Goal: Task Accomplishment & Management: Manage account settings

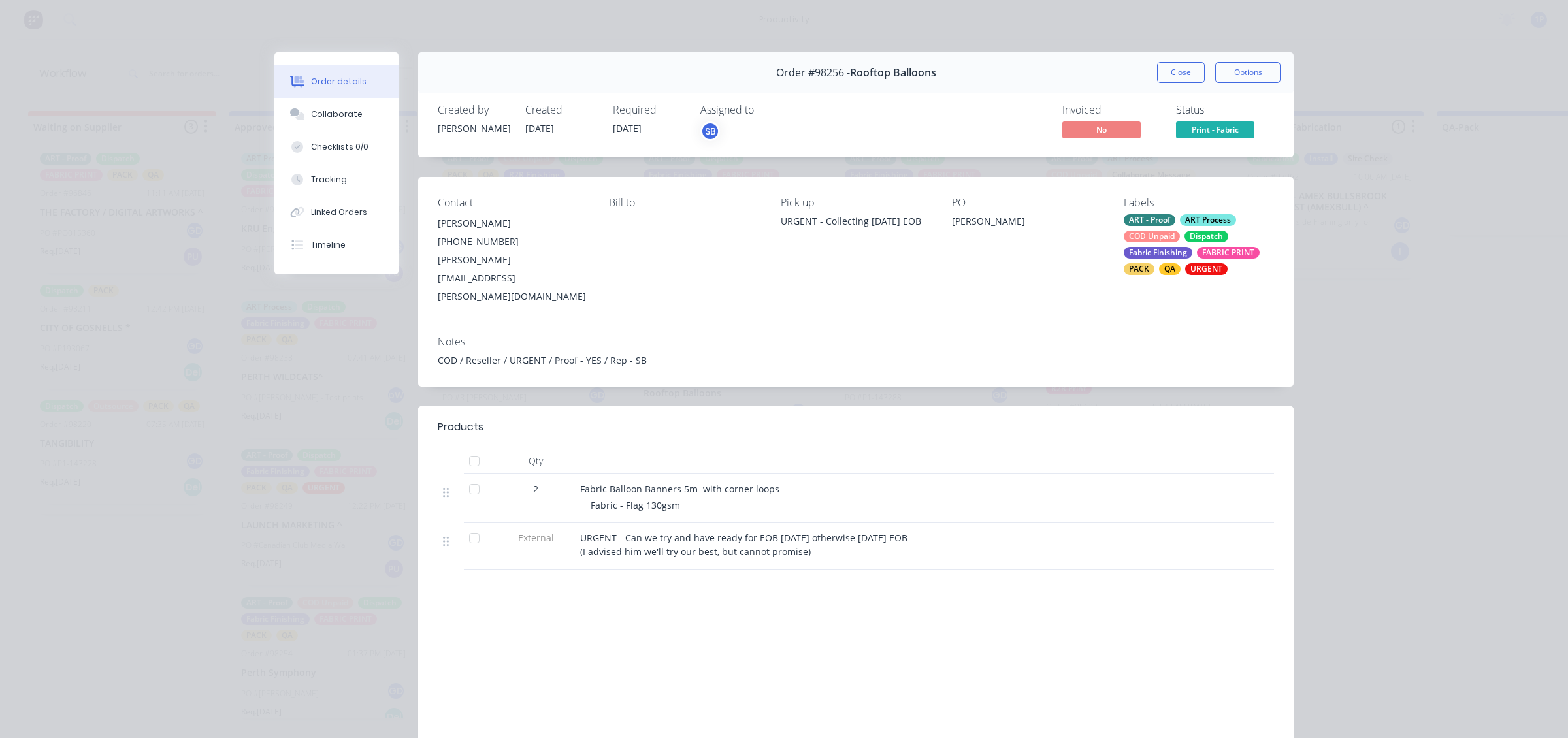
scroll to position [304, 0]
click at [1166, 74] on button "Close" at bounding box center [1180, 73] width 48 height 21
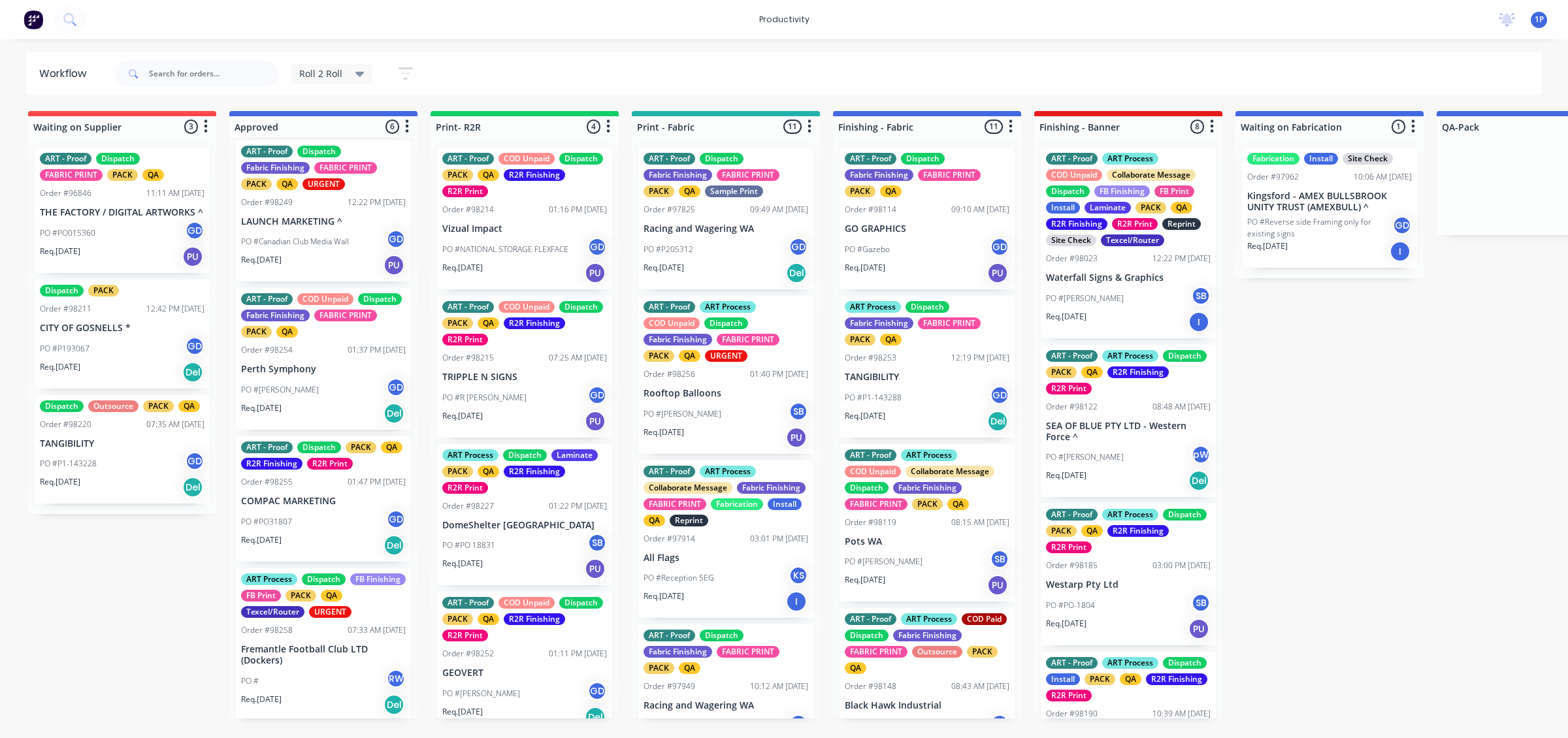
click at [569, 268] on div "Req. 15/08/25 PU" at bounding box center [525, 273] width 165 height 22
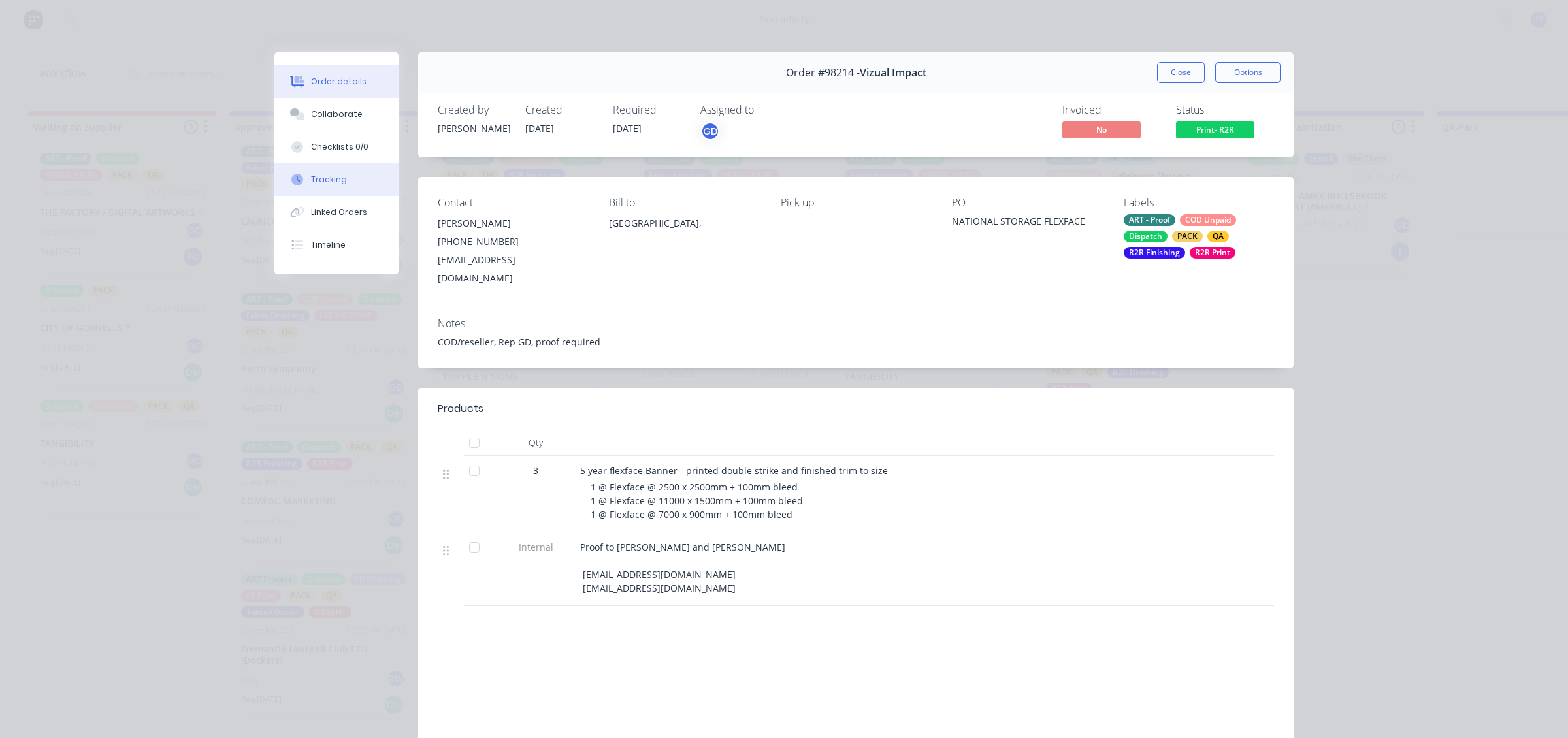
click at [340, 182] on button "Tracking" at bounding box center [337, 180] width 124 height 33
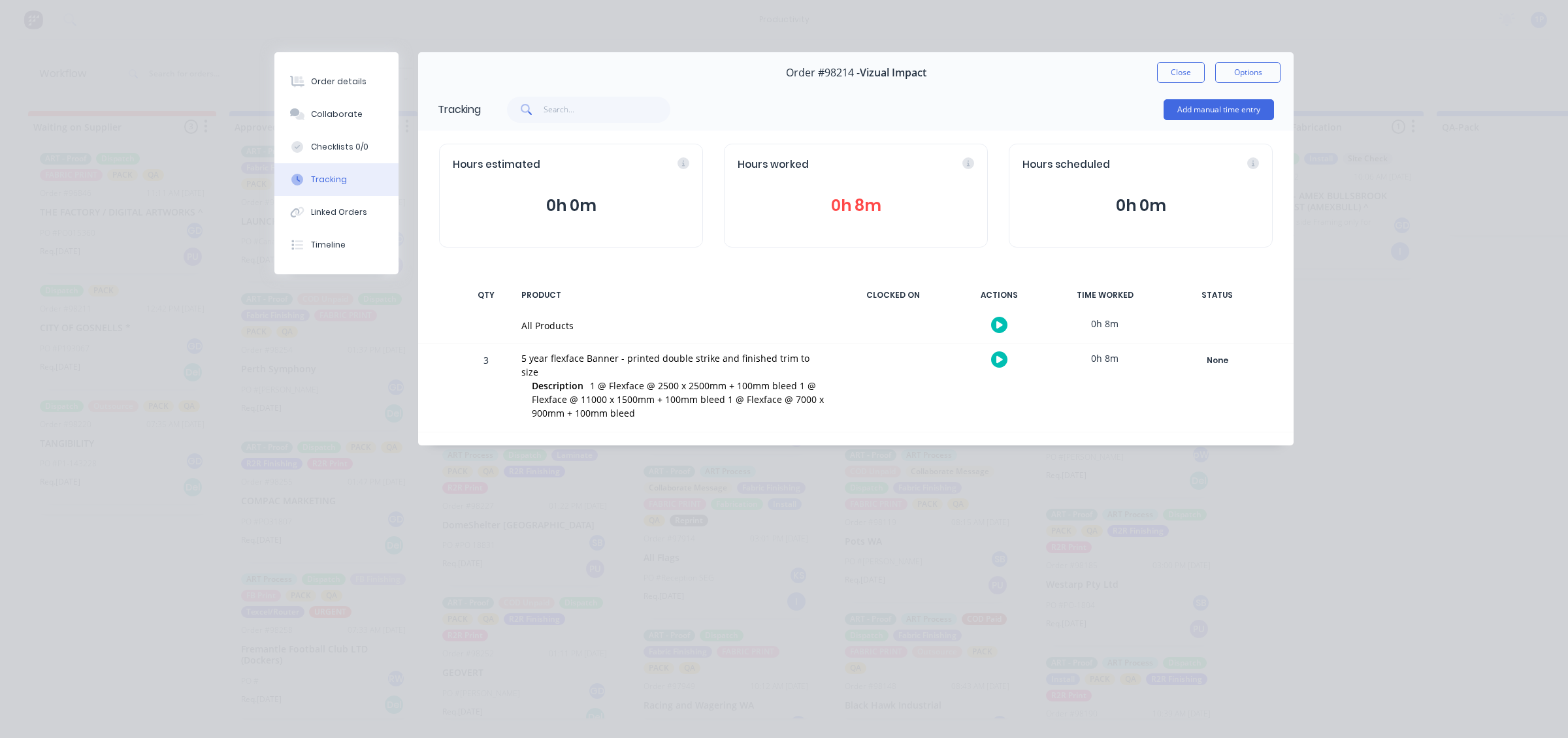
click at [1224, 96] on div "Add manual time entry" at bounding box center [1218, 110] width 110 height 39
click at [1215, 111] on button "Add manual time entry" at bounding box center [1218, 110] width 110 height 21
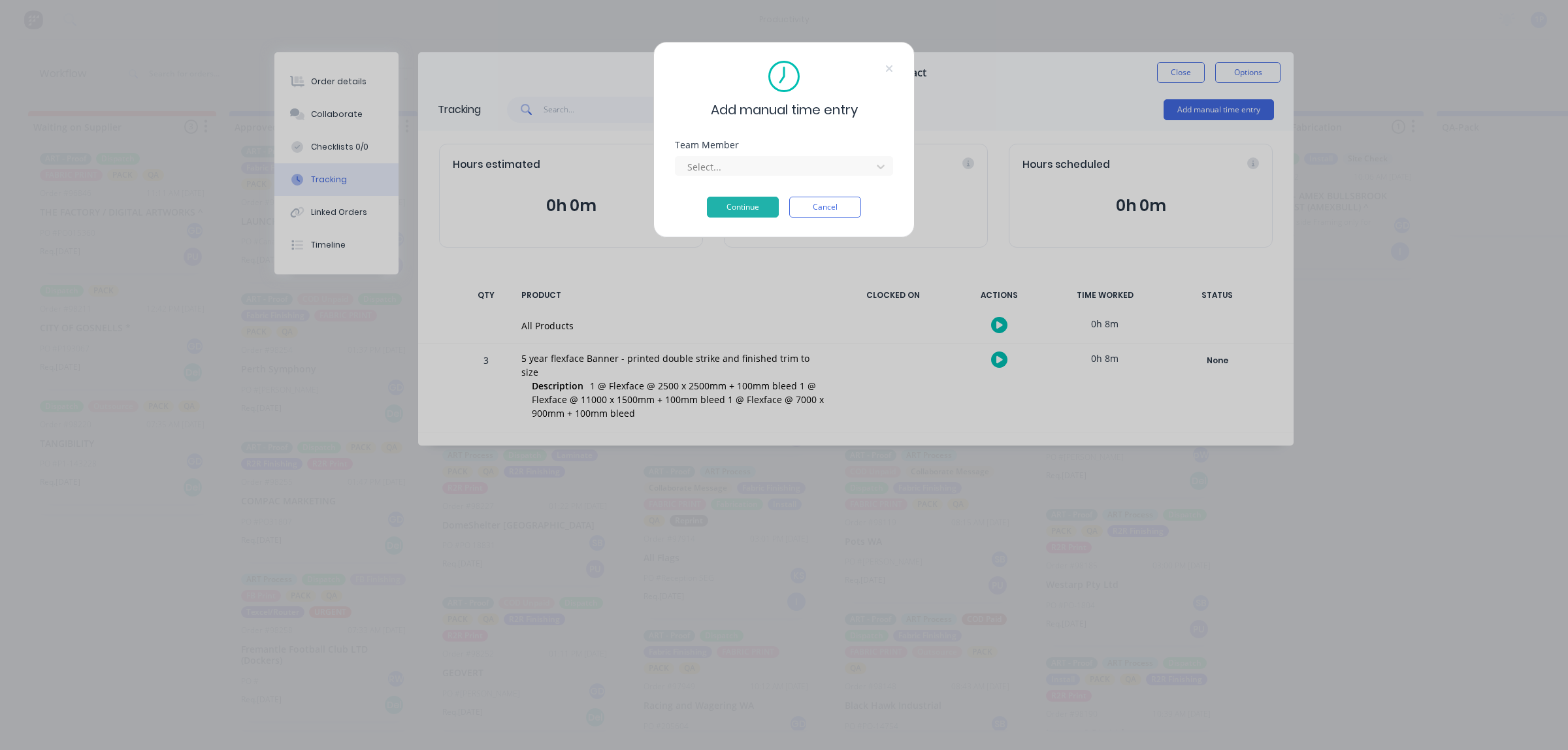
click at [818, 184] on div "Team Member Select..." at bounding box center [784, 169] width 218 height 56
click at [816, 172] on div at bounding box center [776, 167] width 179 height 16
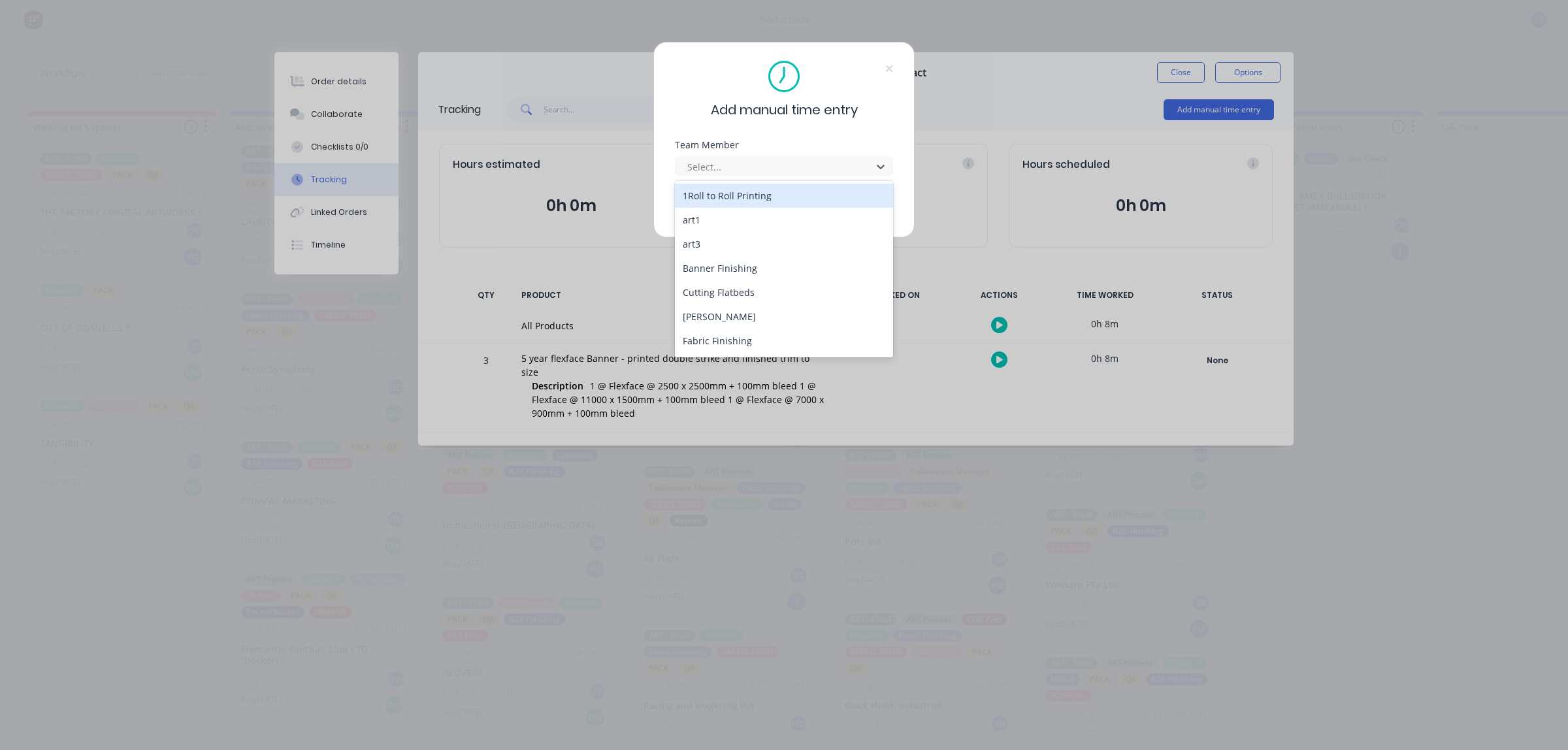
click at [787, 195] on div "1Roll to Roll Printing" at bounding box center [784, 196] width 218 height 24
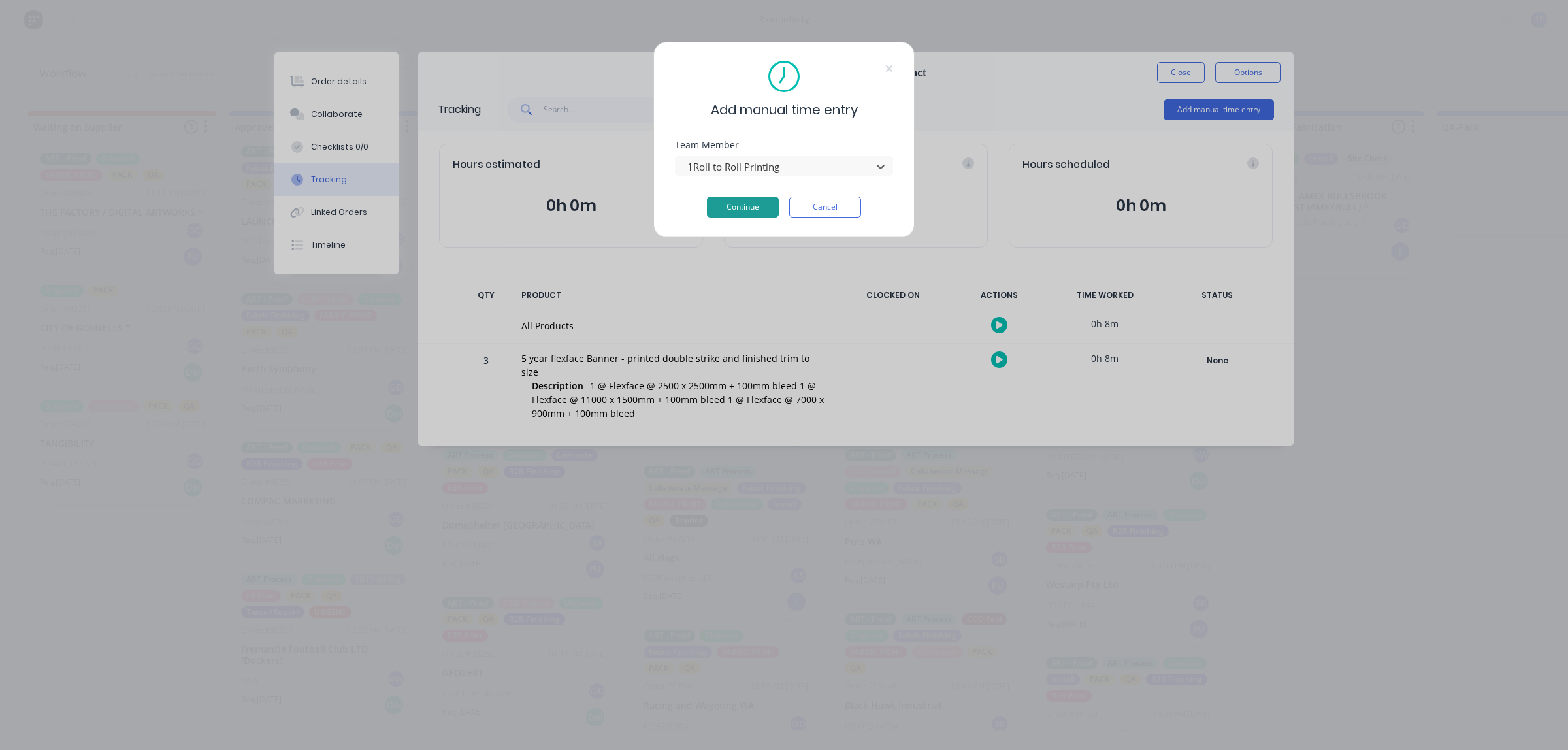
click at [752, 201] on button "Continue" at bounding box center [742, 207] width 72 height 21
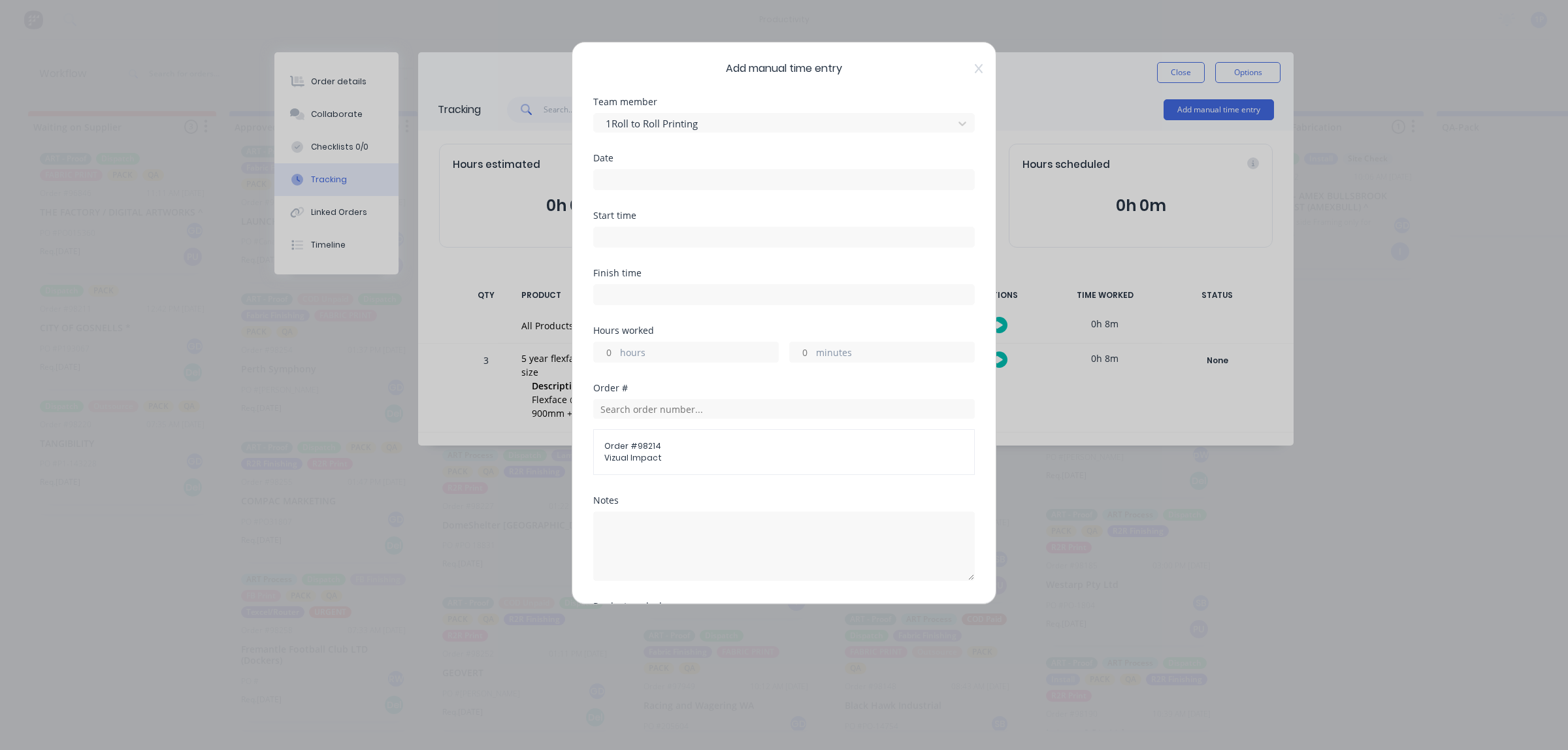
click at [777, 175] on input at bounding box center [784, 180] width 380 height 20
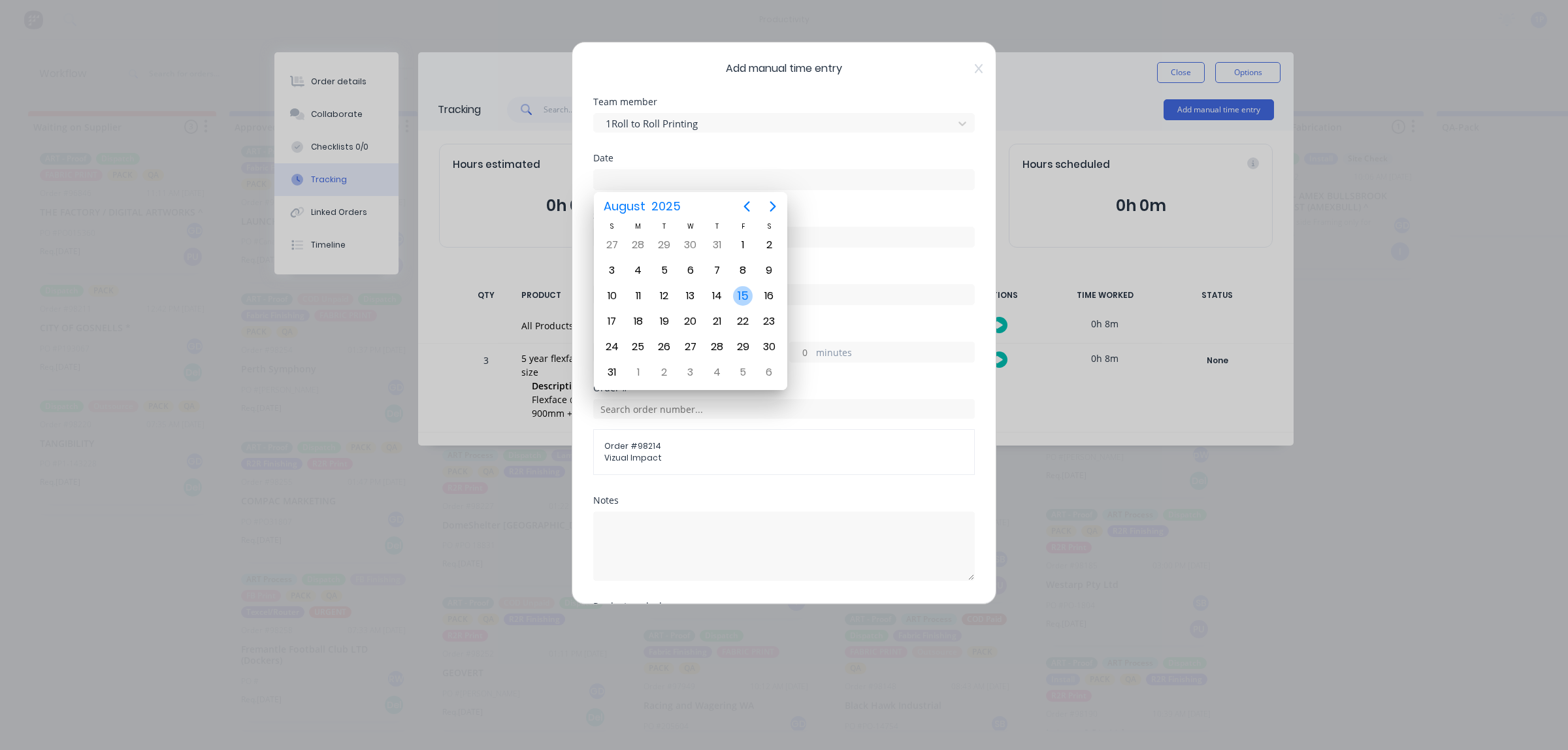
click at [742, 301] on div "15" at bounding box center [742, 296] width 20 height 20
type input "15/08/2025"
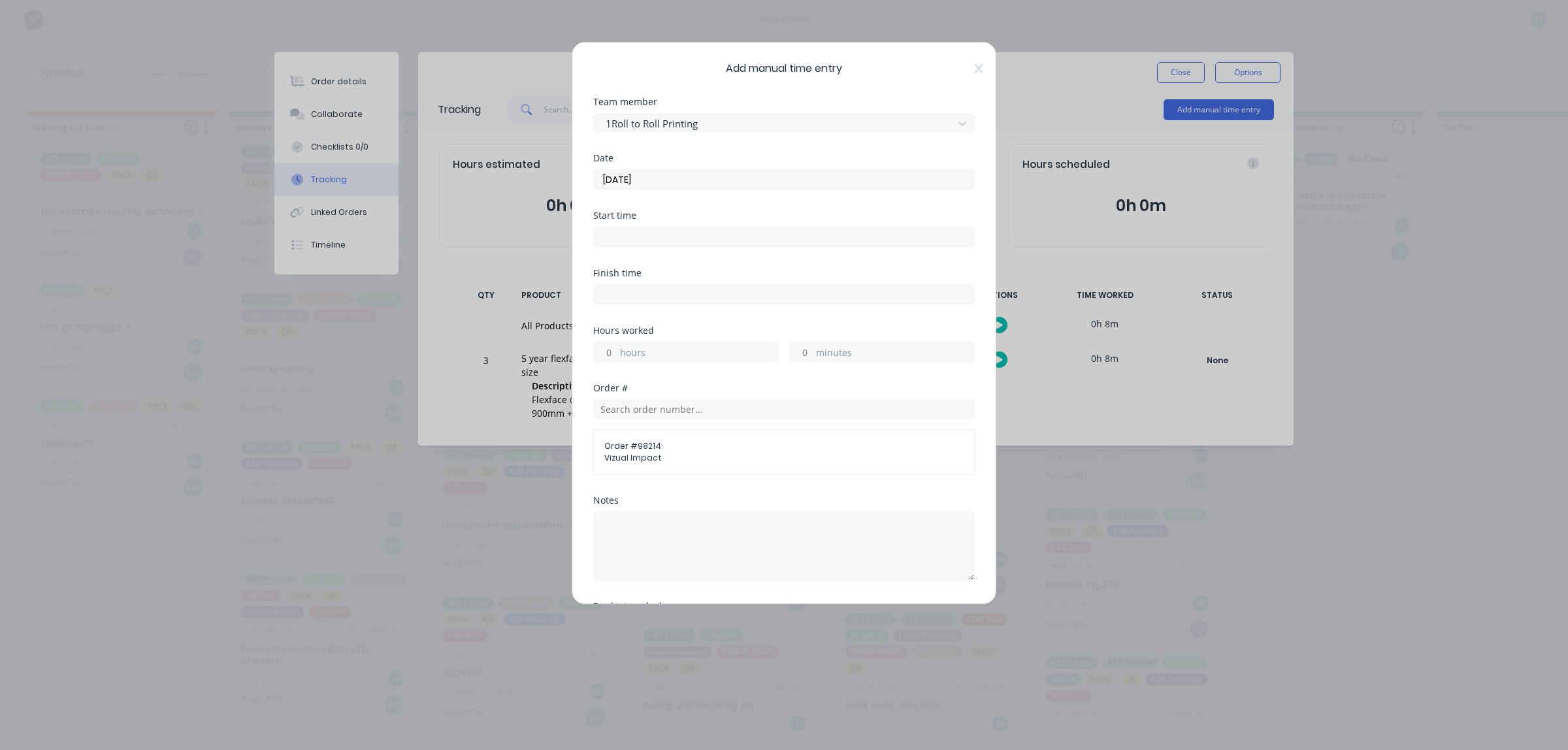
click at [754, 262] on div "Start time" at bounding box center [784, 240] width 382 height 58
click at [765, 222] on div "Start time" at bounding box center [784, 230] width 382 height 37
click at [765, 232] on input at bounding box center [784, 237] width 380 height 20
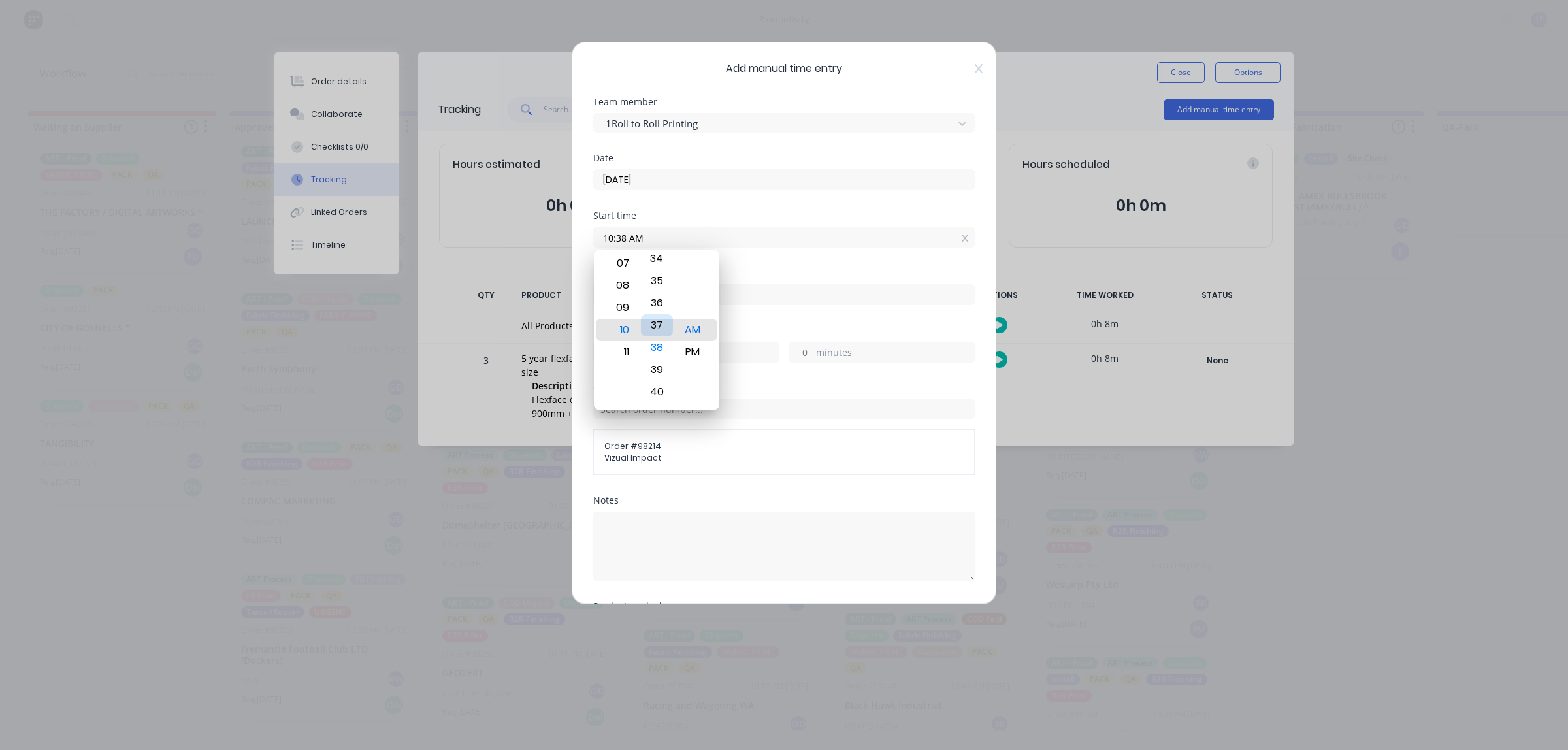
drag, startPoint x: 641, startPoint y: 311, endPoint x: 641, endPoint y: 329, distance: 18.0
click at [641, 329] on div "37" at bounding box center [657, 326] width 32 height 22
drag, startPoint x: 628, startPoint y: 317, endPoint x: 621, endPoint y: 328, distance: 13.0
click at [621, 328] on div "09" at bounding box center [621, 318] width 32 height 22
drag, startPoint x: 622, startPoint y: 317, endPoint x: 622, endPoint y: 341, distance: 24.0
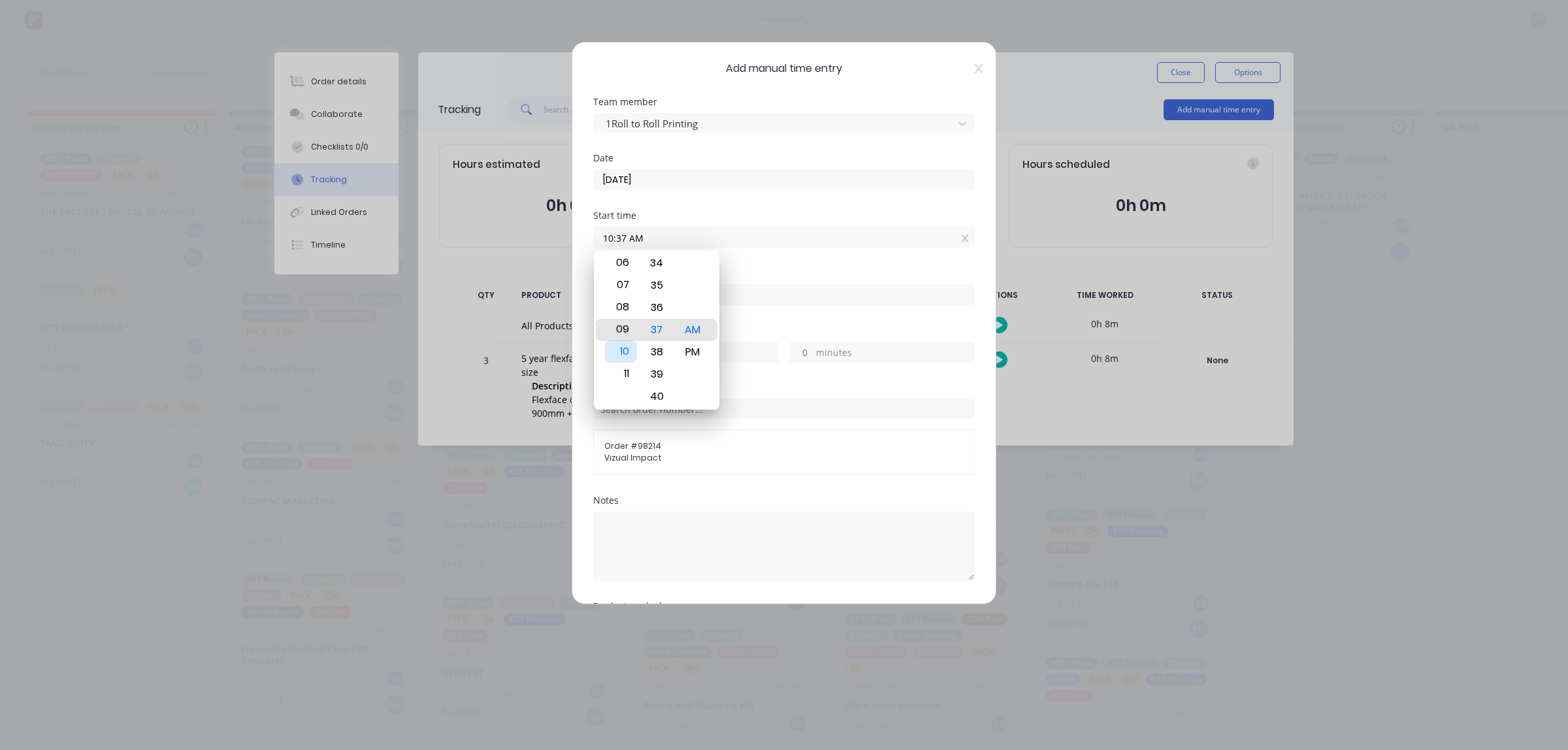
click at [622, 341] on div "09" at bounding box center [621, 330] width 32 height 22
type input "09:37 AM"
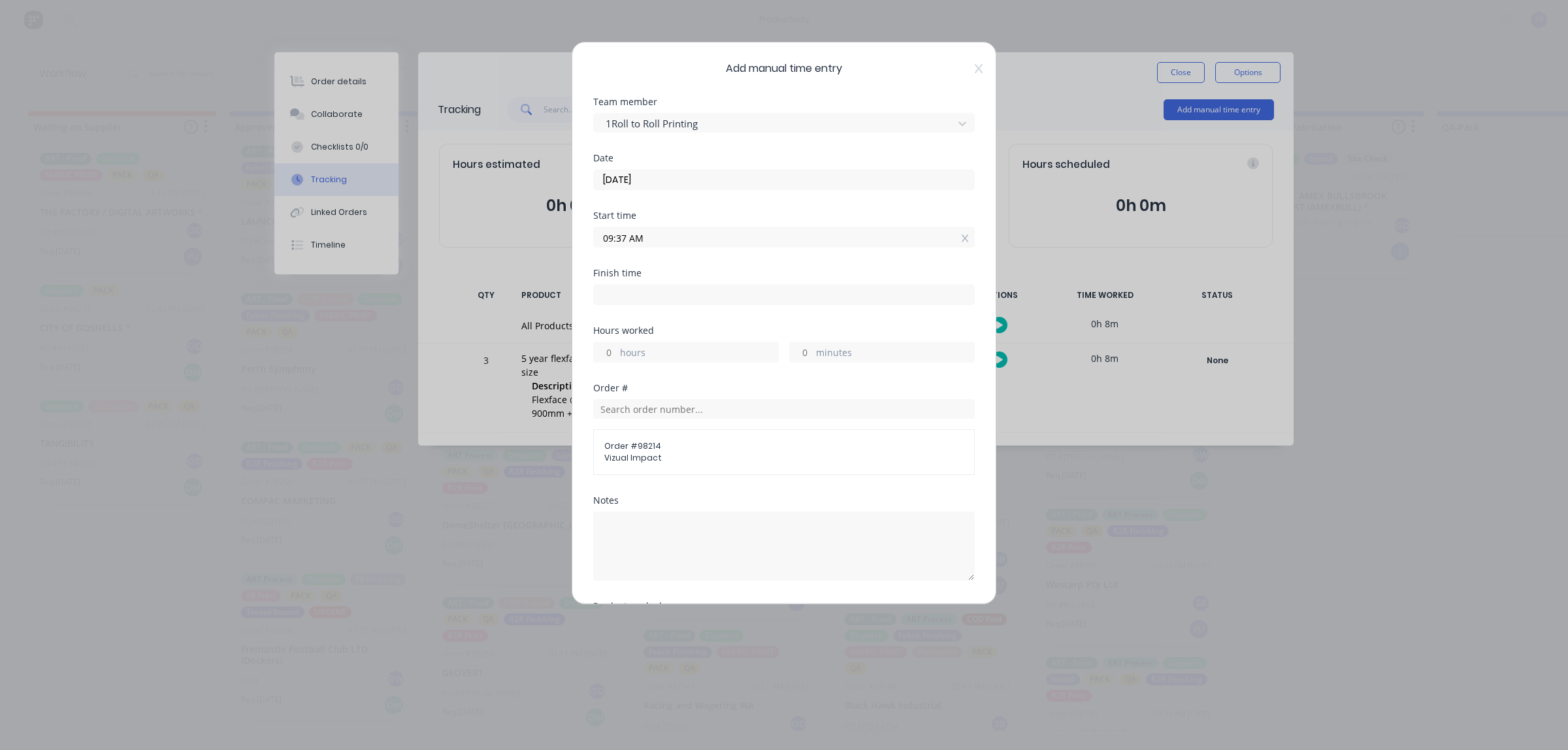
click at [642, 299] on input at bounding box center [784, 295] width 380 height 20
type input "10:38 AM"
type input "1"
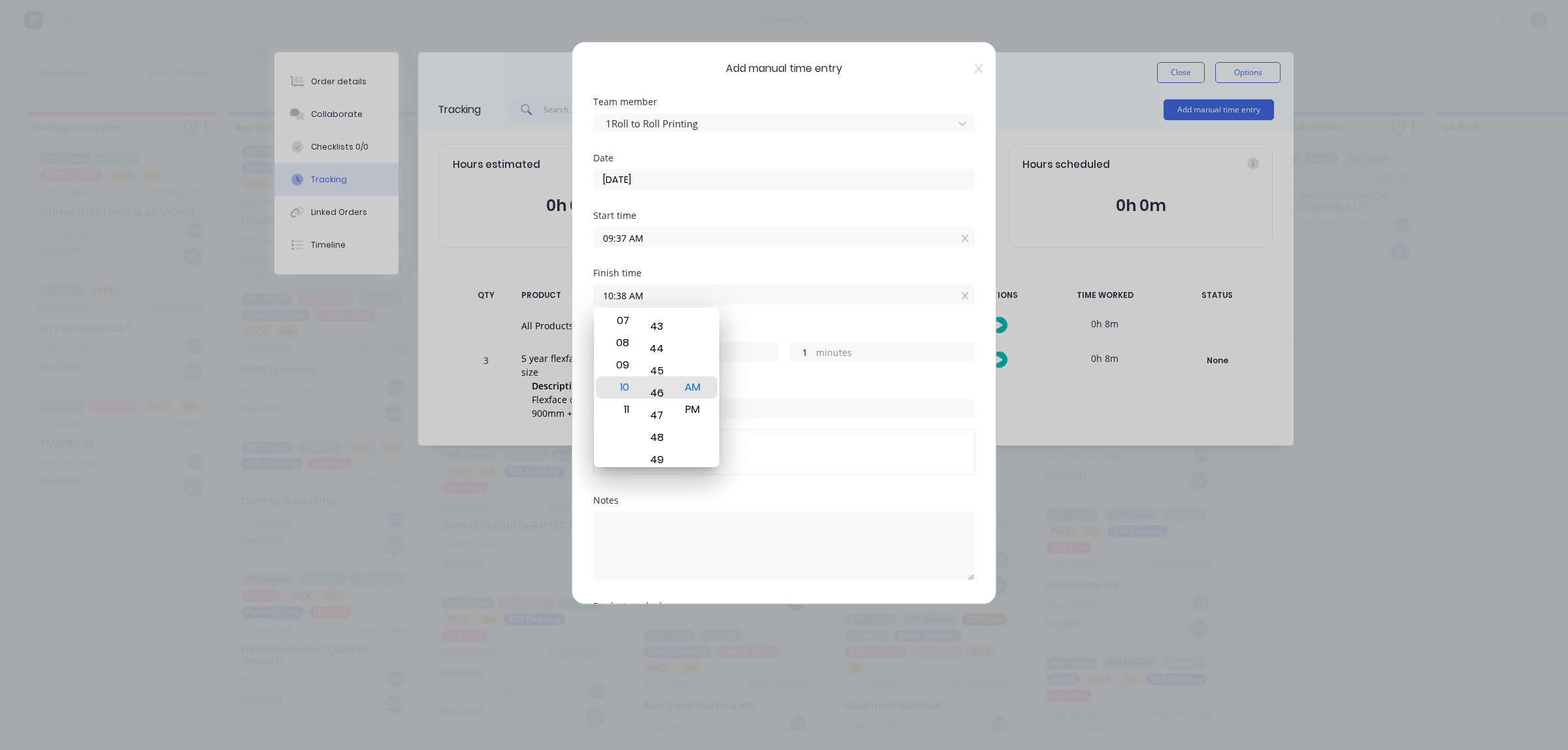
drag, startPoint x: 661, startPoint y: 350, endPoint x: 716, endPoint y: 169, distance: 189.2
click at [716, 169] on body "productivity productivity Workflow Planner Delivery Scheduling Timesheets No ne…" at bounding box center [784, 336] width 1568 height 672
type input "10:46 AM"
type input "9"
drag, startPoint x: 665, startPoint y: 371, endPoint x: 669, endPoint y: 296, distance: 75.1
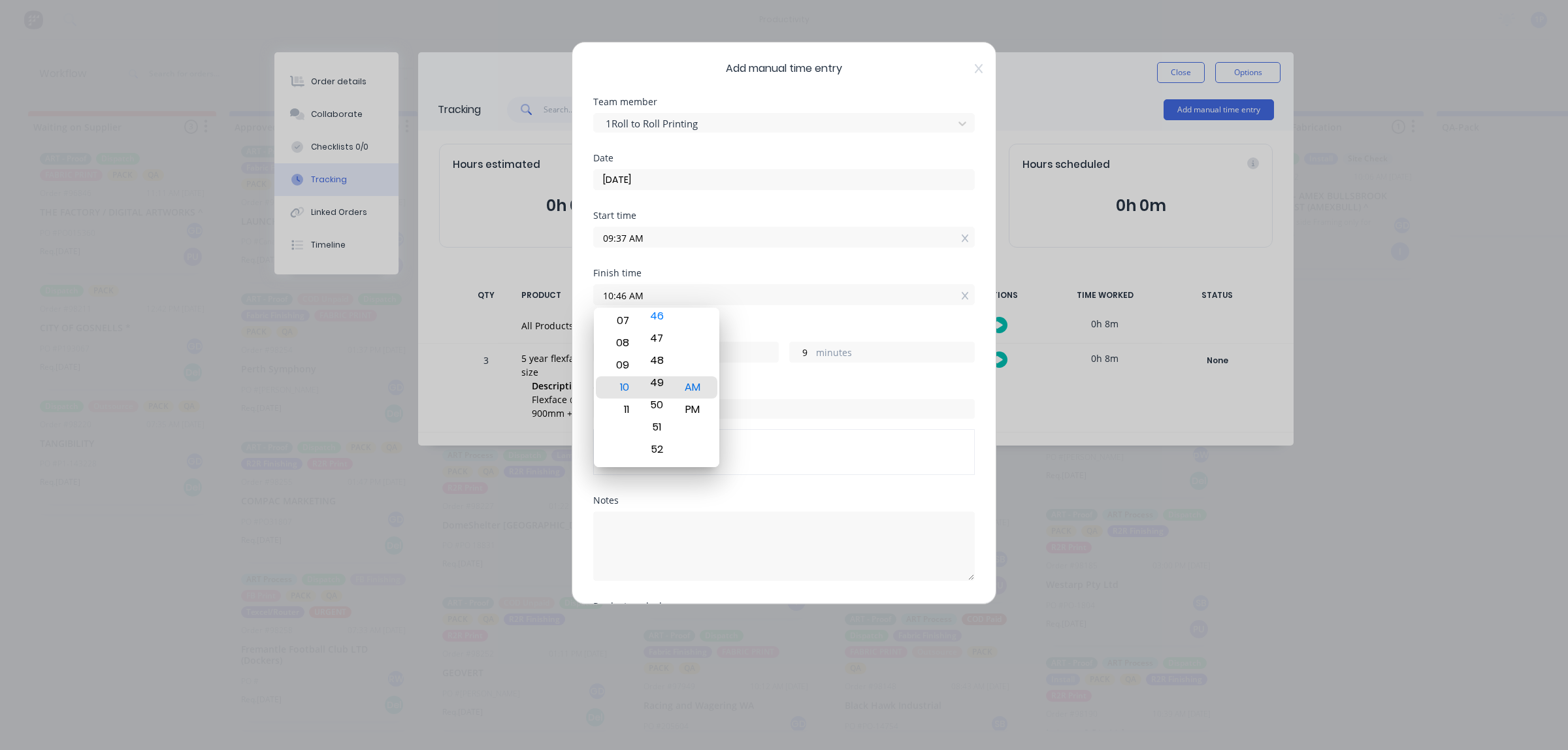
click at [669, 296] on body "productivity productivity Workflow Planner Delivery Scheduling Timesheets No ne…" at bounding box center [784, 336] width 1568 height 672
type input "10:49 AM"
type input "12"
drag, startPoint x: 660, startPoint y: 327, endPoint x: 647, endPoint y: 204, distance: 123.7
click at [651, 203] on body "productivity productivity Workflow Planner Delivery Scheduling Timesheets No ne…" at bounding box center [784, 336] width 1568 height 672
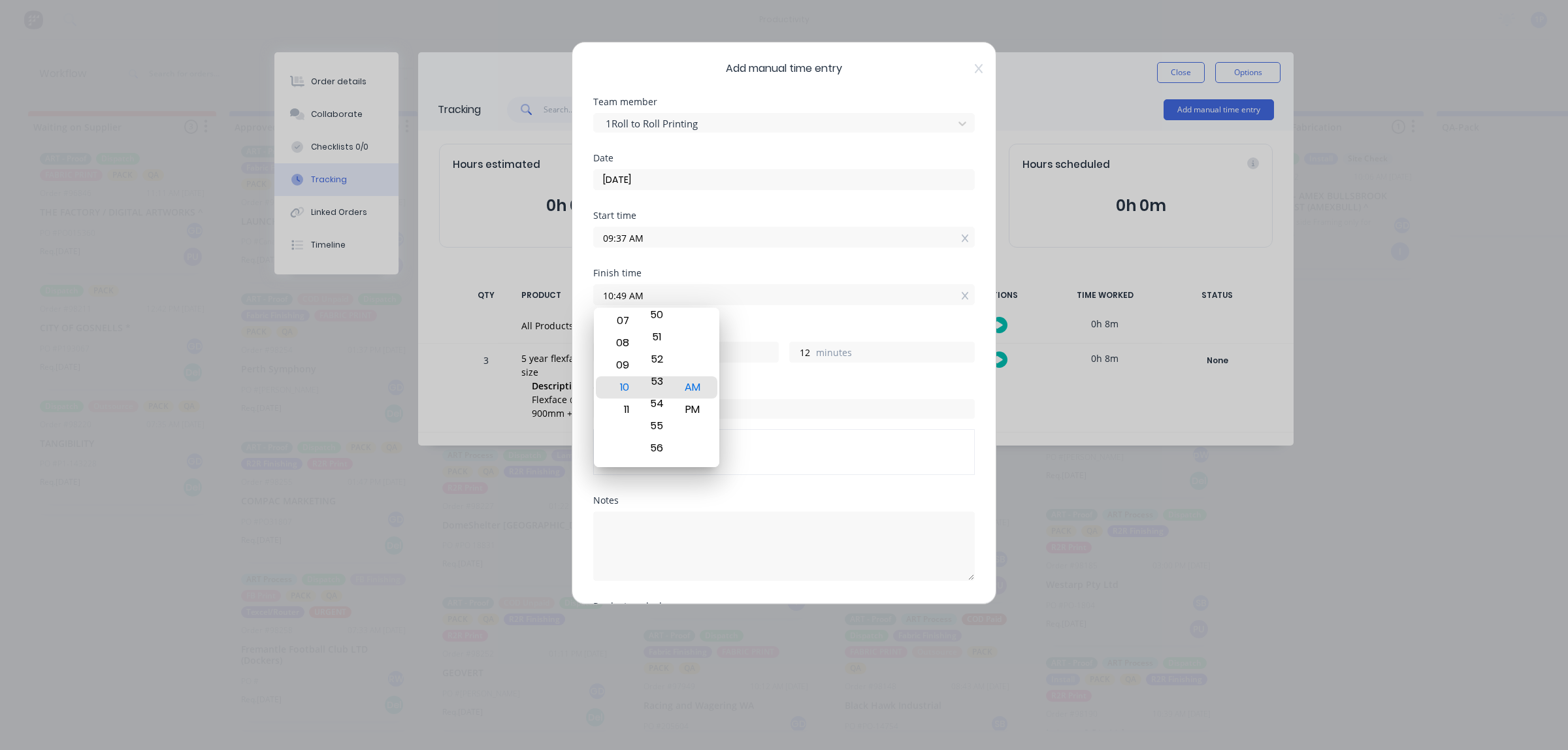
type input "10:55 AM"
type input "18"
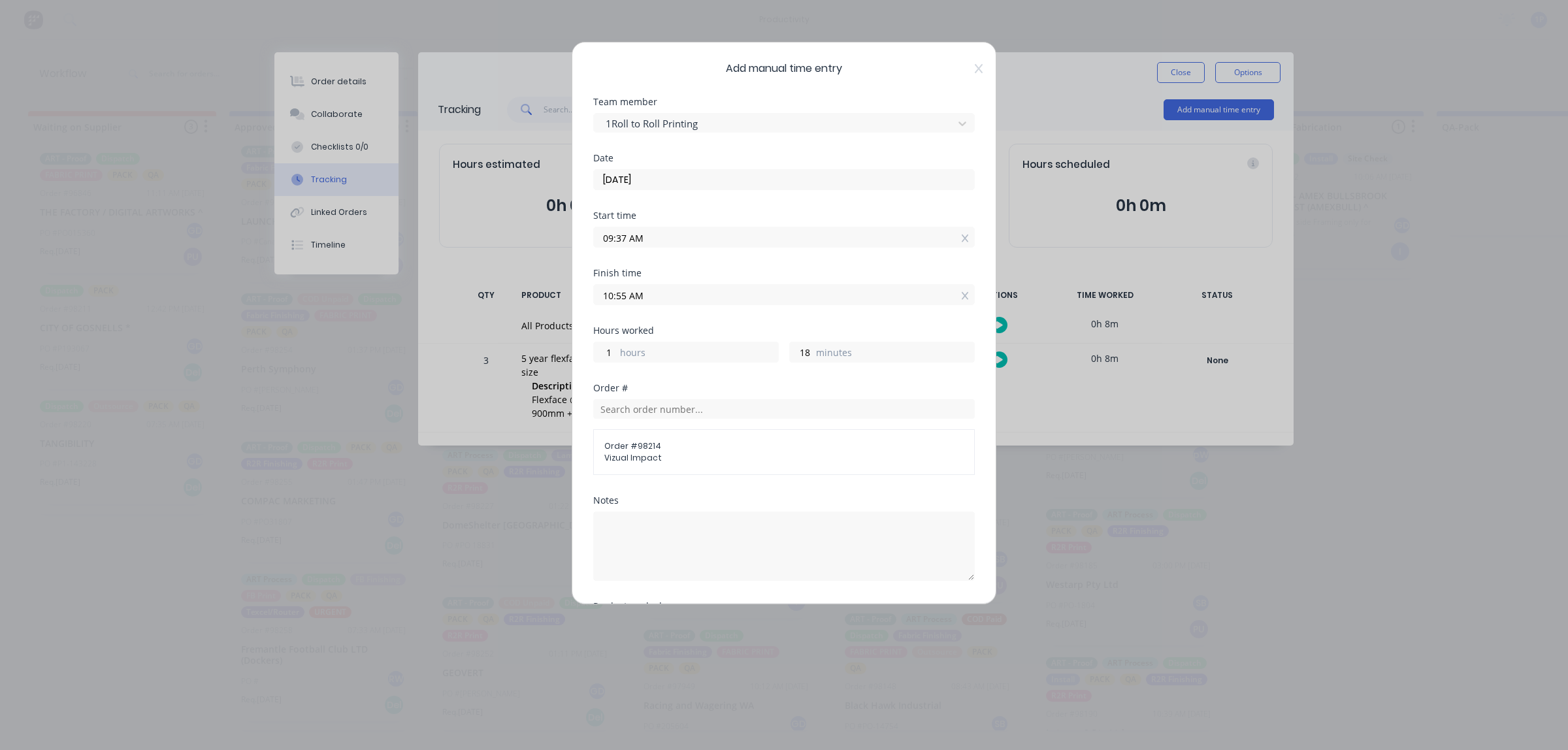
click at [698, 703] on button "Add manual time entry" at bounding box center [753, 713] width 110 height 21
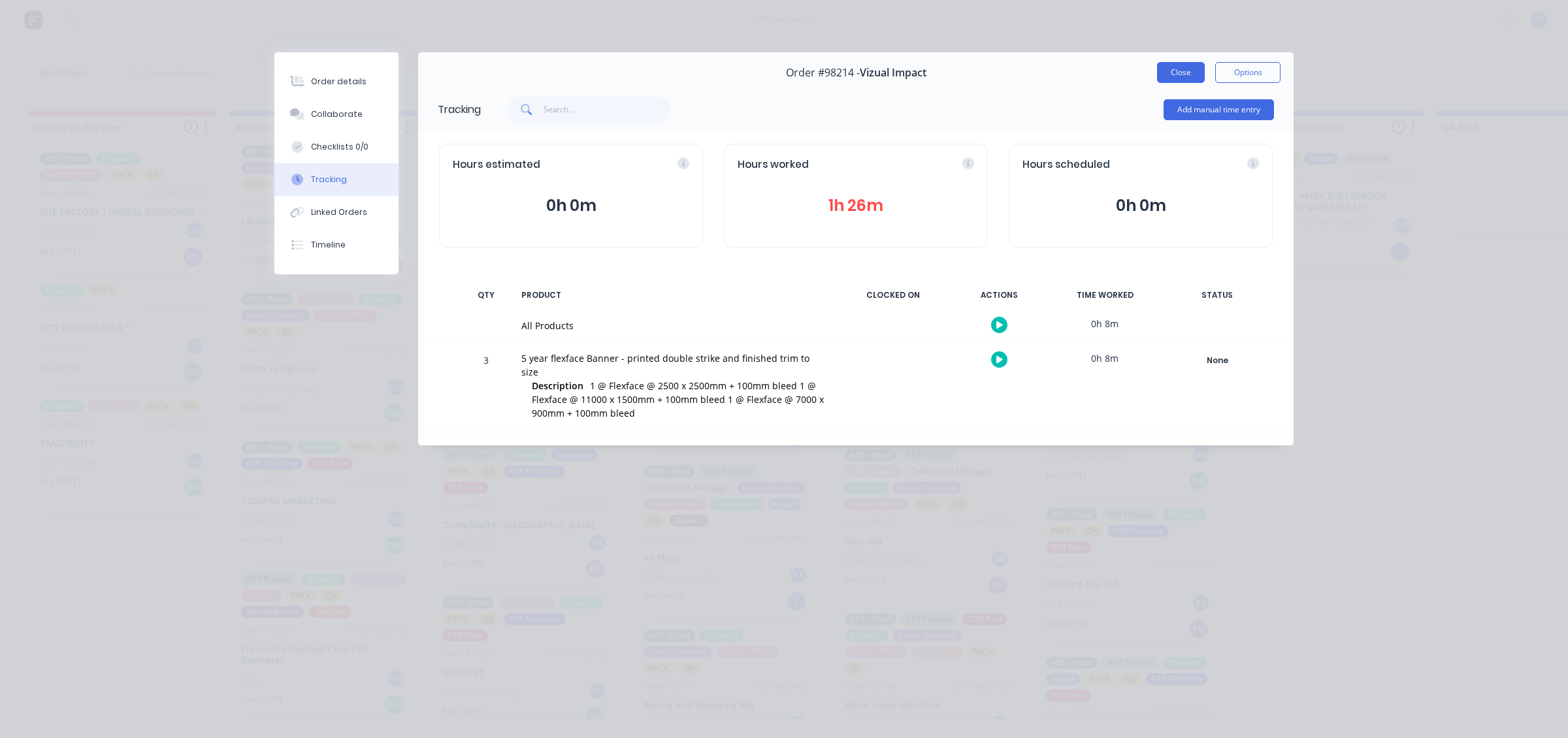
click at [1176, 76] on button "Close" at bounding box center [1180, 73] width 48 height 21
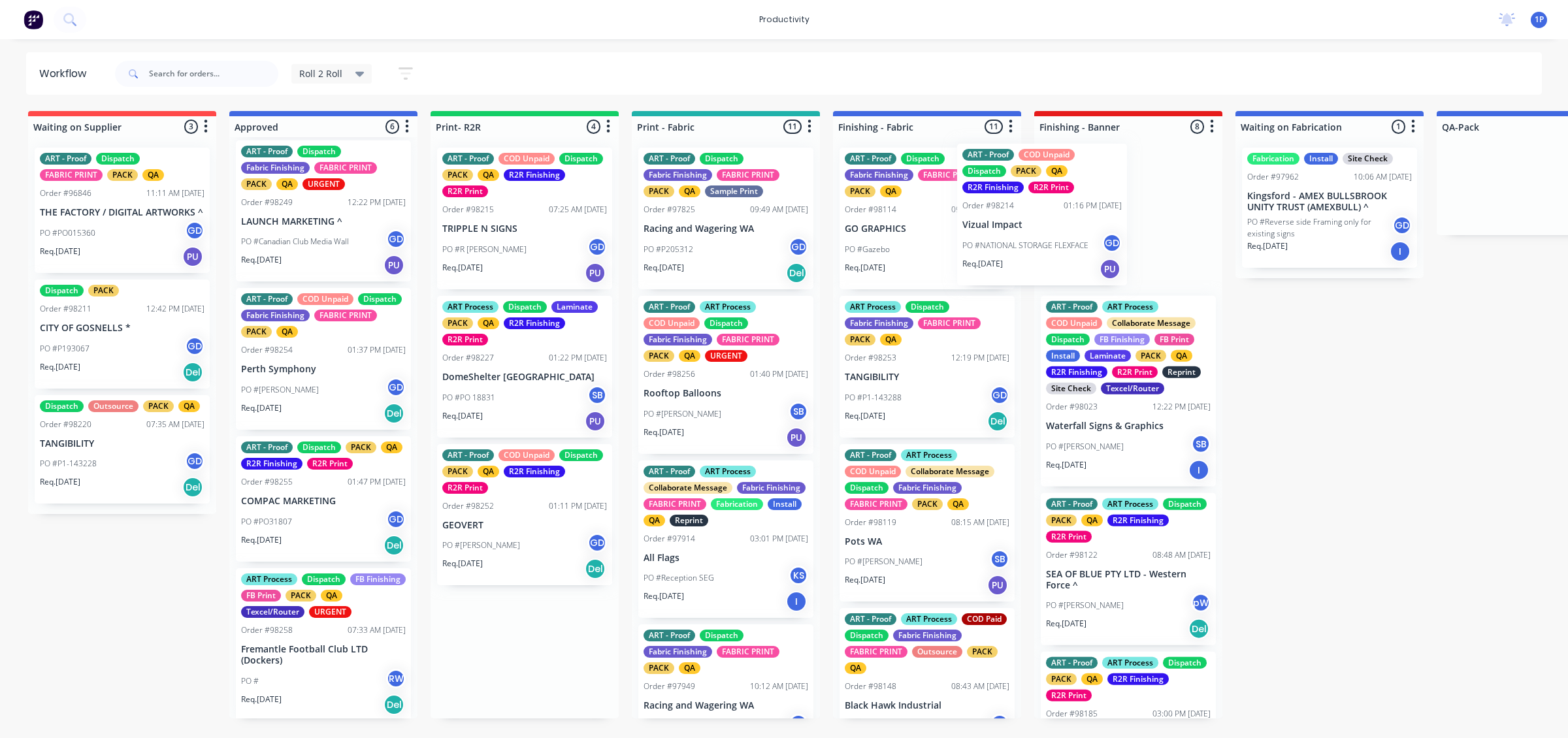
drag, startPoint x: 567, startPoint y: 250, endPoint x: 1093, endPoint y: 246, distance: 526.0
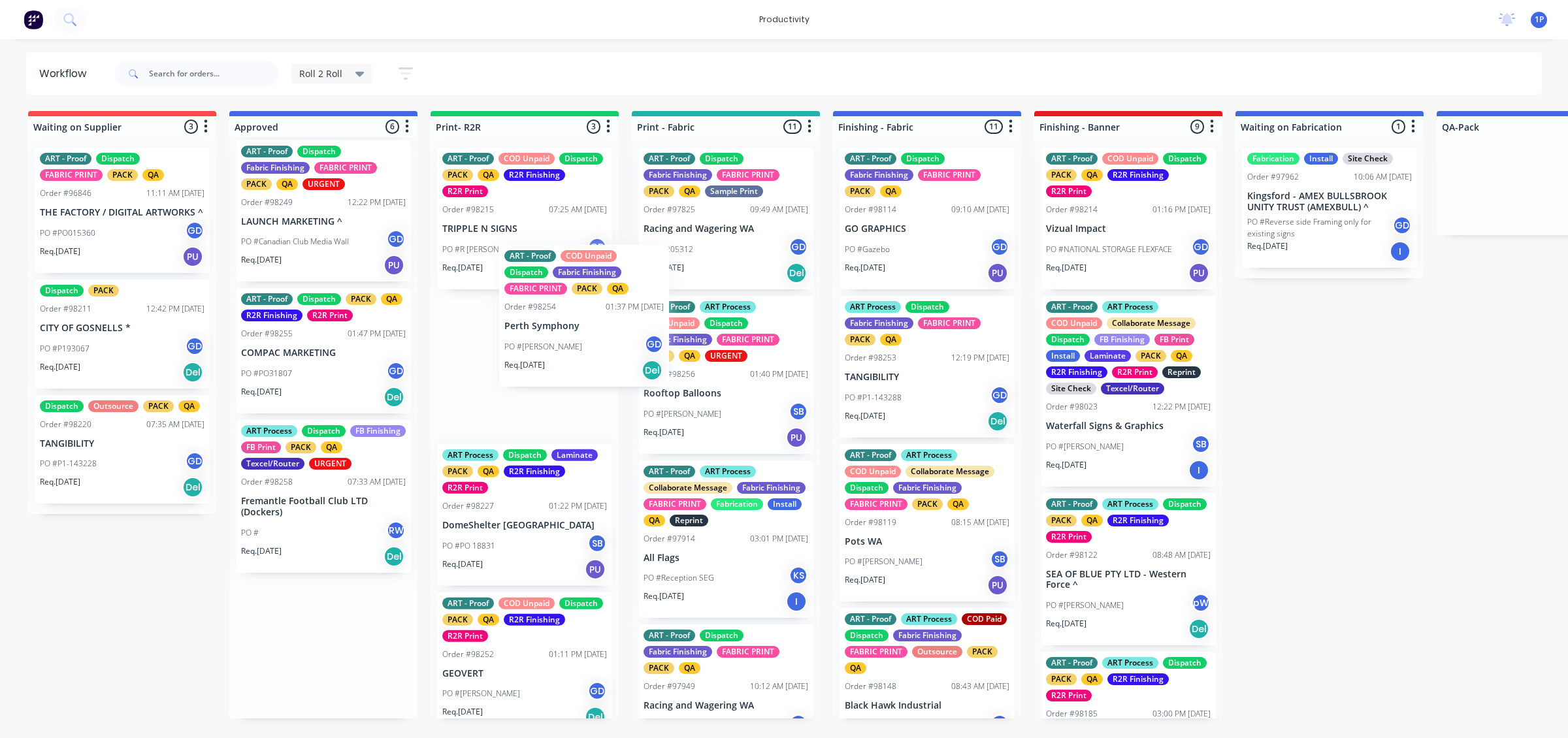
drag, startPoint x: 419, startPoint y: 382, endPoint x: 659, endPoint y: 352, distance: 241.9
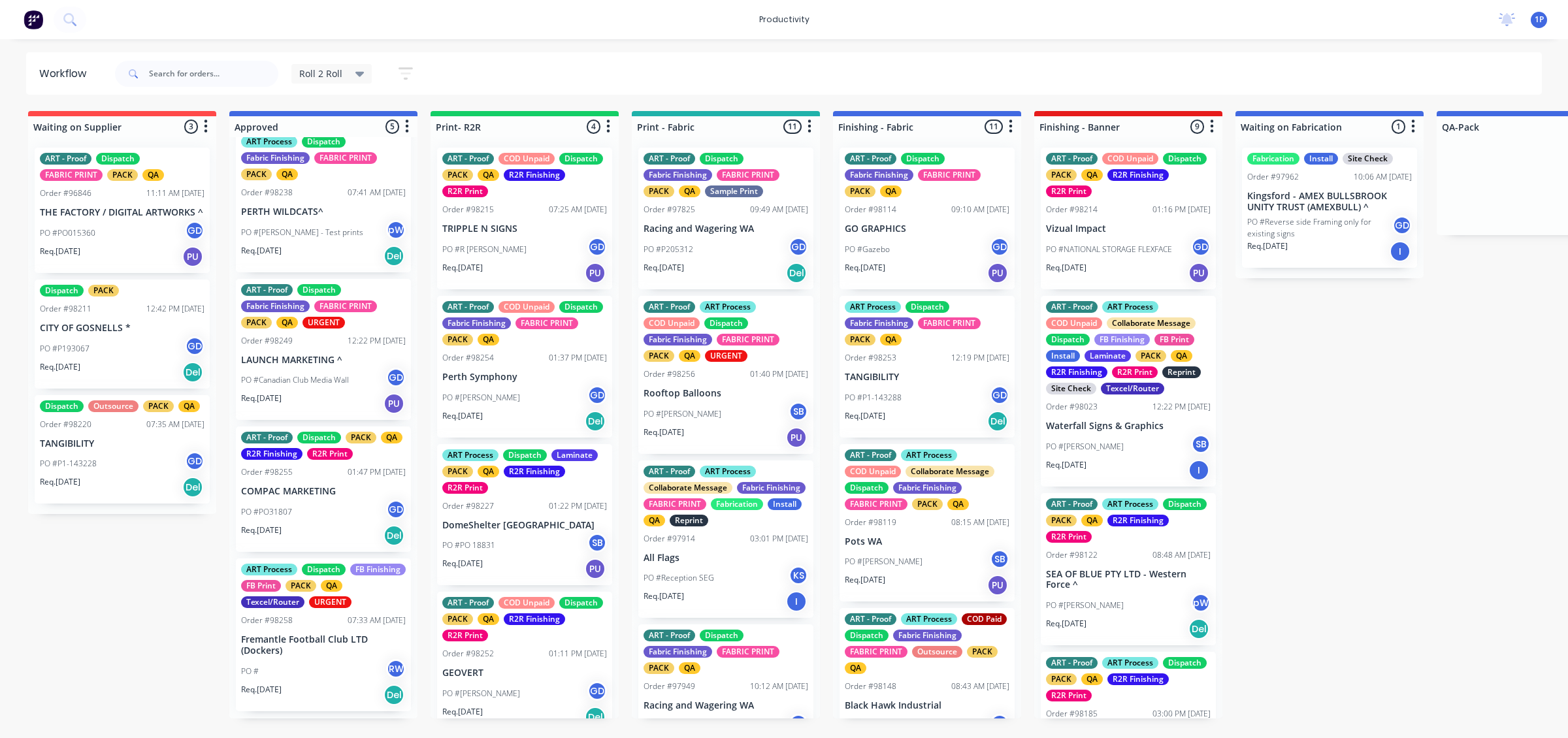
scroll to position [156, 0]
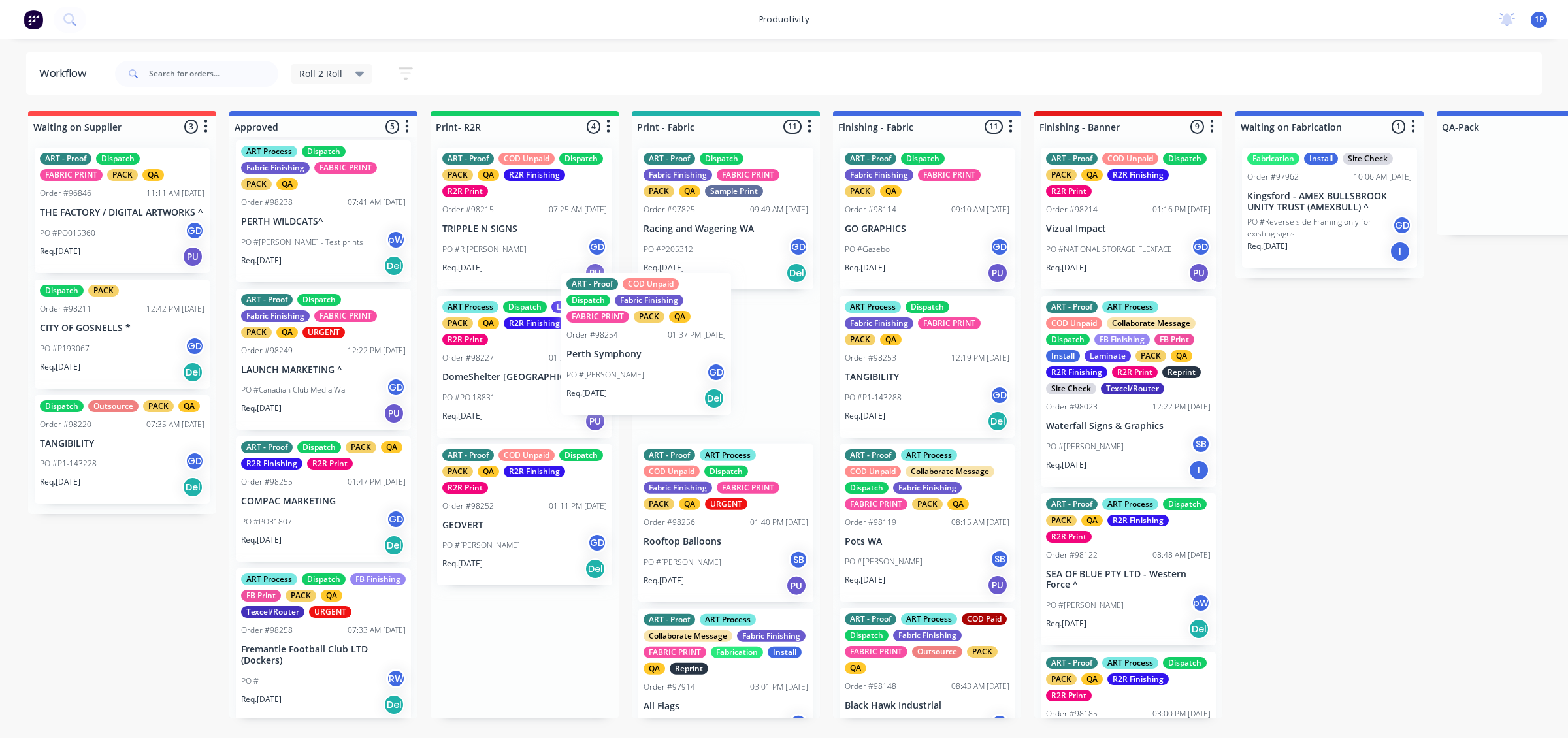
drag, startPoint x: 537, startPoint y: 391, endPoint x: 667, endPoint y: 367, distance: 132.2
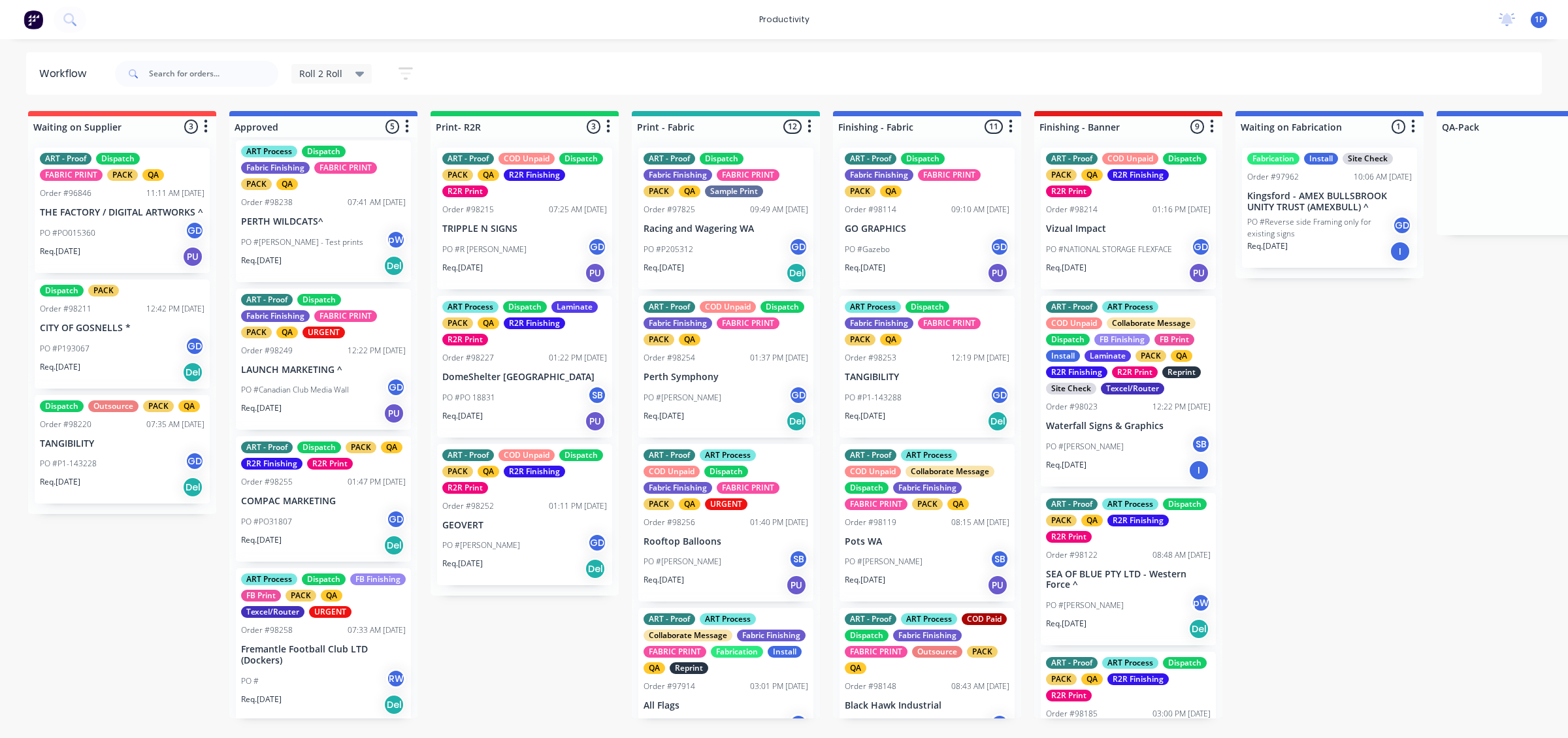
click at [321, 522] on div "PO #PO31807 GD" at bounding box center [324, 522] width 165 height 25
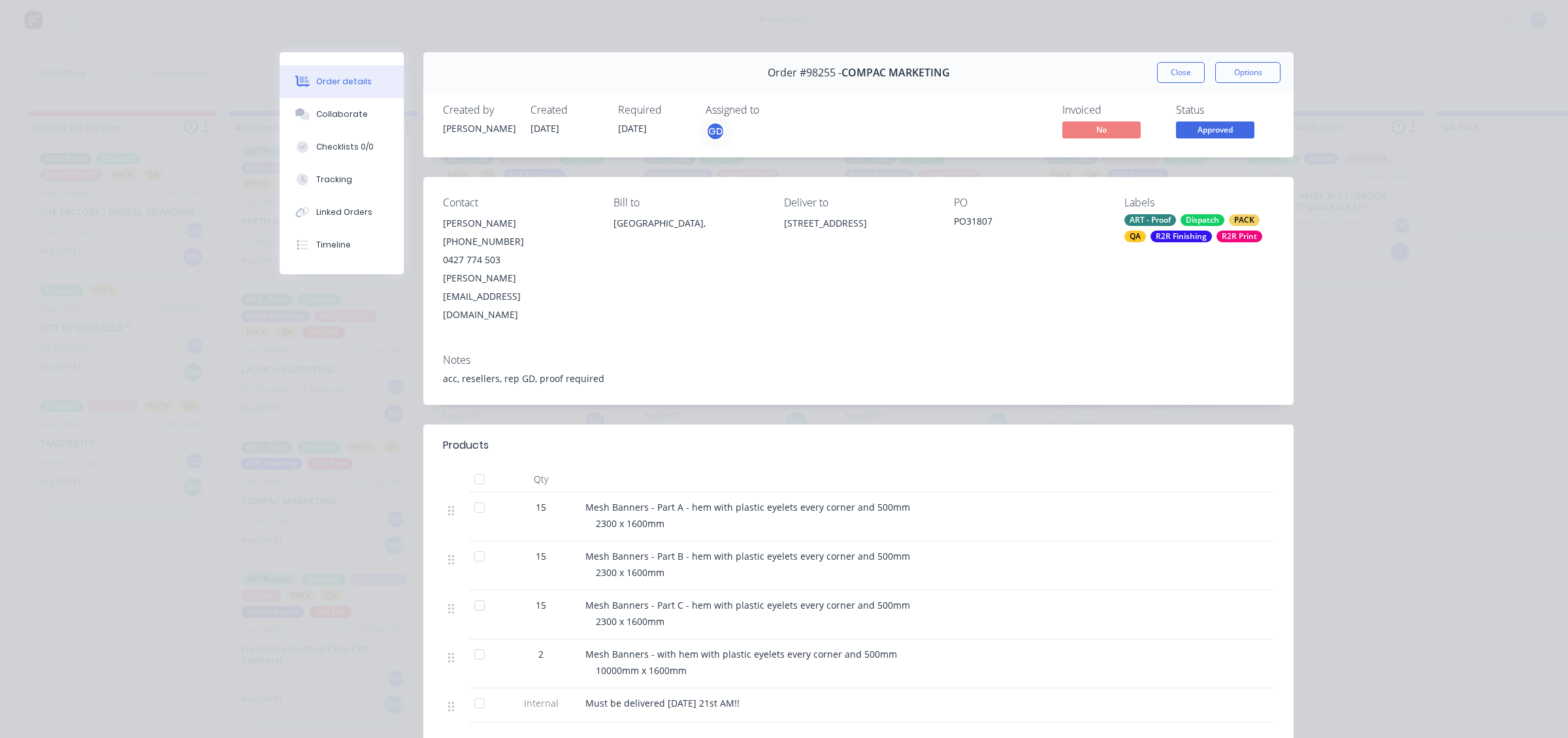
drag, startPoint x: 1193, startPoint y: 69, endPoint x: 1086, endPoint y: 114, distance: 116.1
click at [1191, 70] on button "Close" at bounding box center [1180, 73] width 48 height 21
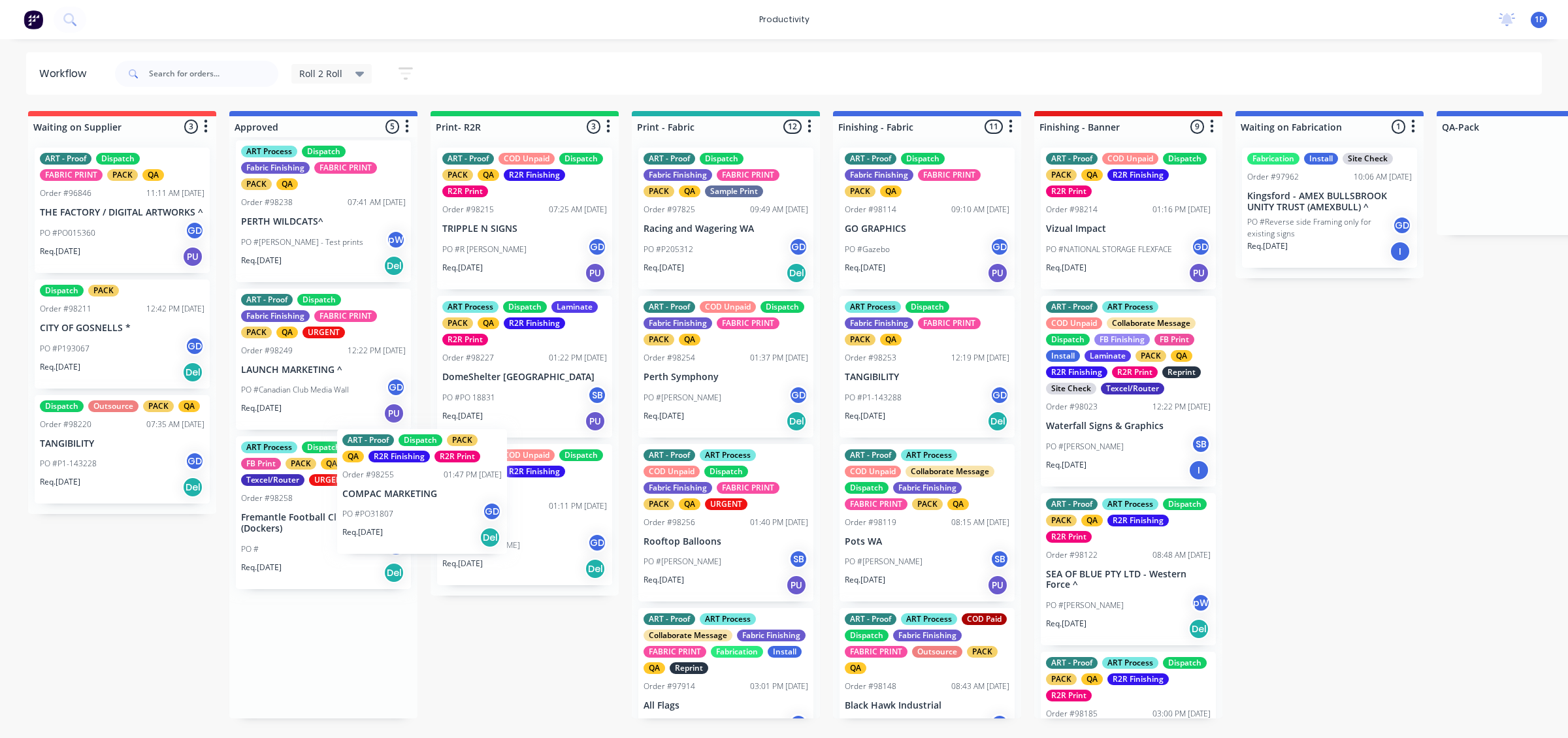
drag, startPoint x: 320, startPoint y: 520, endPoint x: 505, endPoint y: 494, distance: 186.8
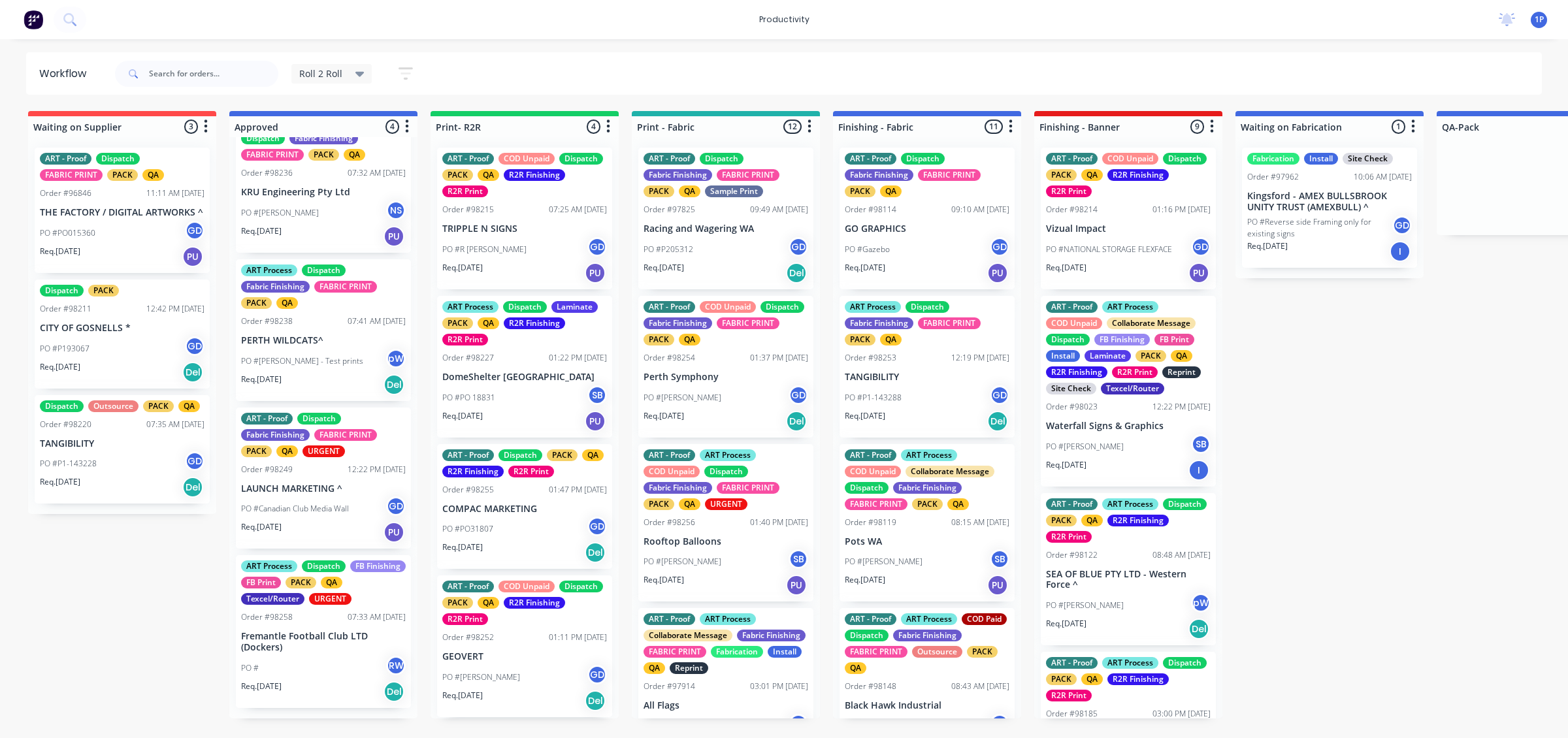
scroll to position [24, 0]
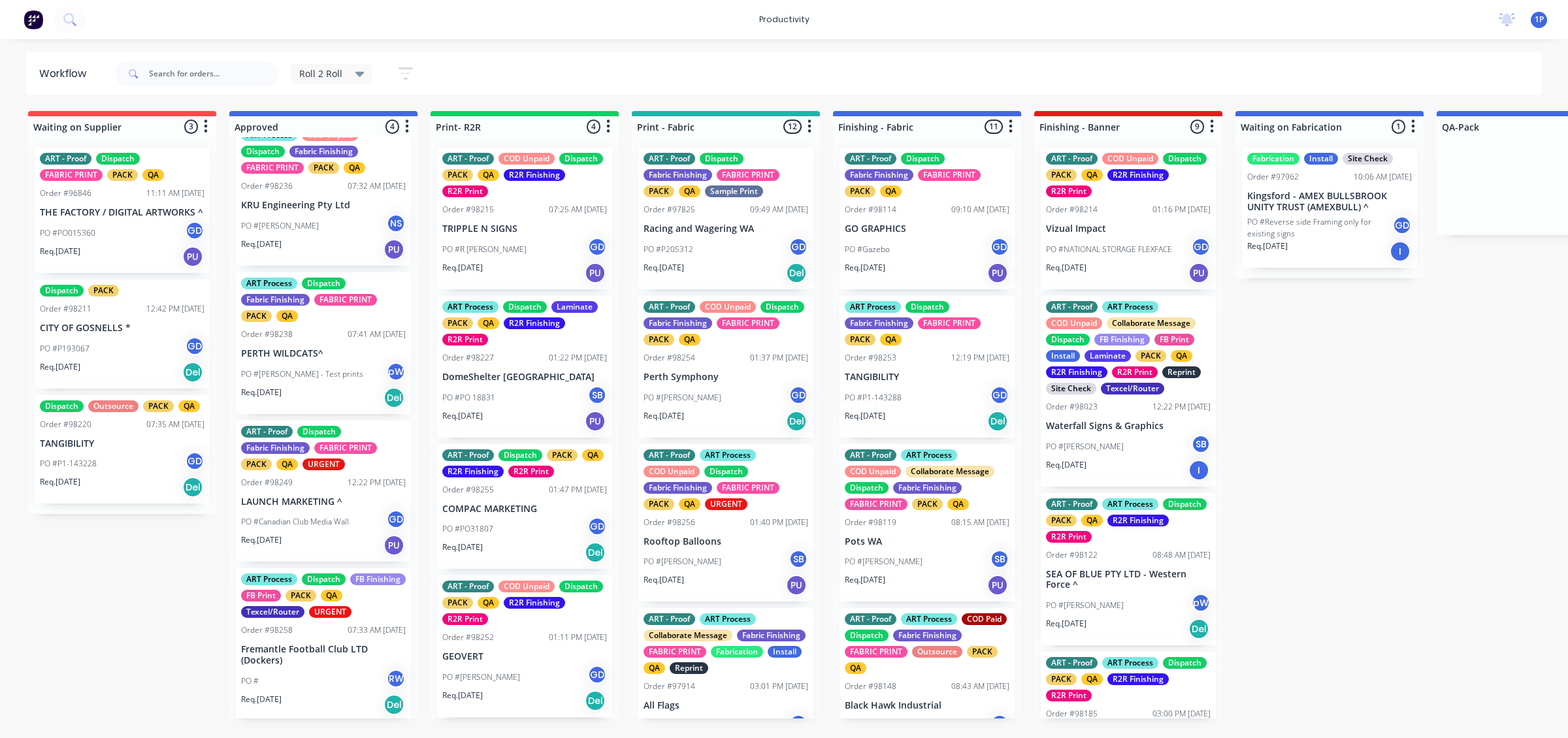
click at [348, 488] on div "ART - Proof Dispatch Fabric Finishing FABRIC PRINT PACK QA URGENT Order #98249 …" at bounding box center [324, 492] width 175 height 142
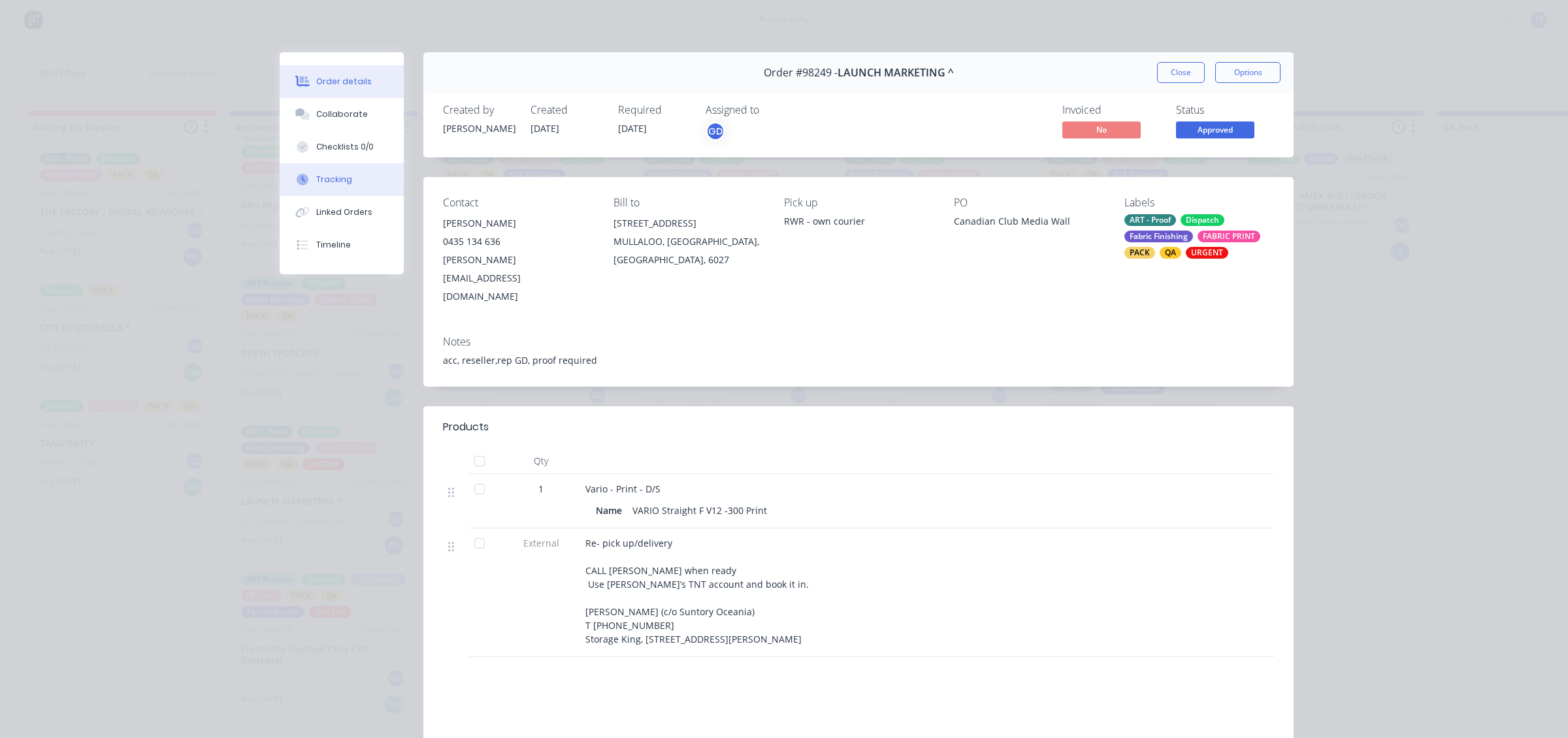
click at [342, 183] on div "Tracking" at bounding box center [334, 180] width 36 height 12
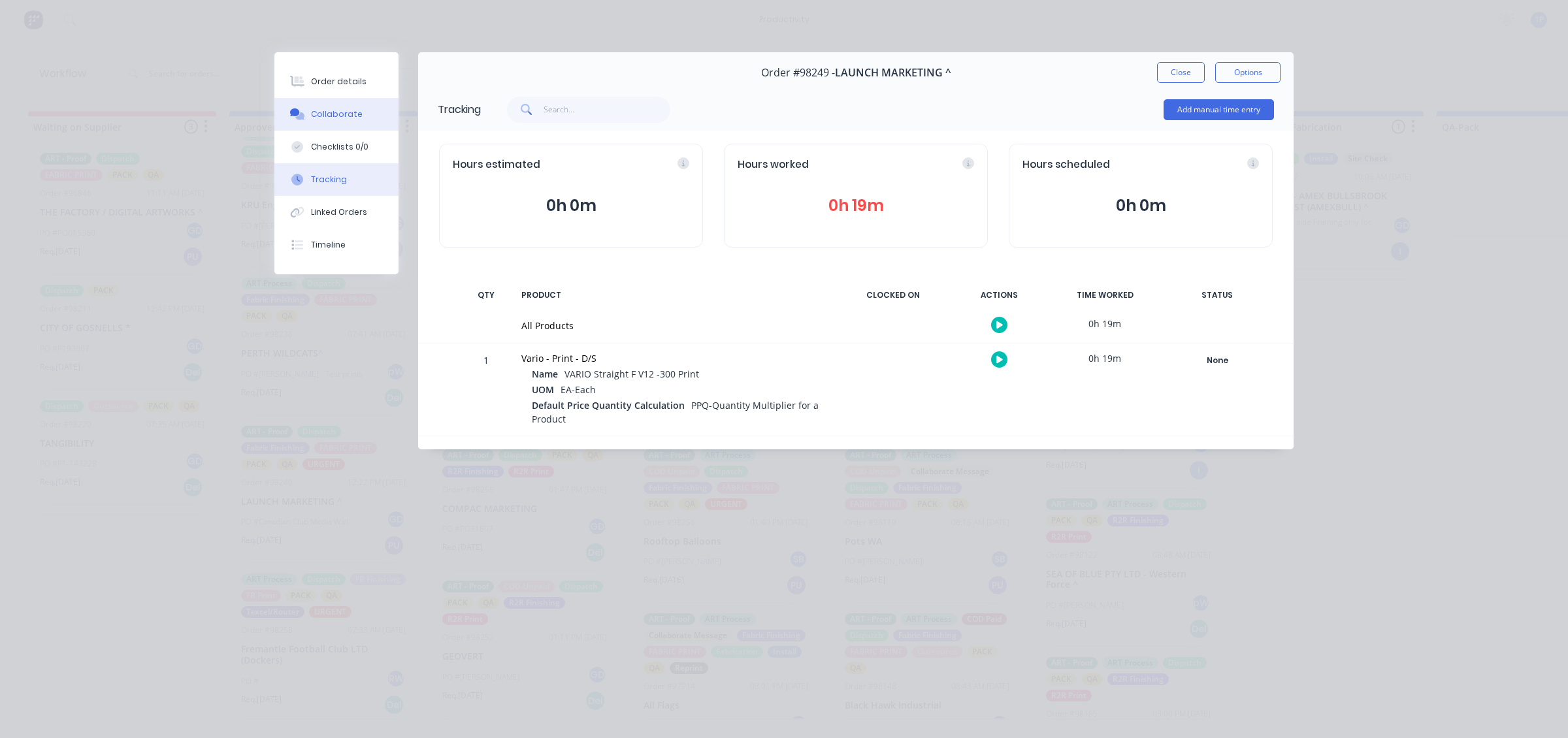
click at [364, 116] on button "Collaborate" at bounding box center [337, 114] width 124 height 33
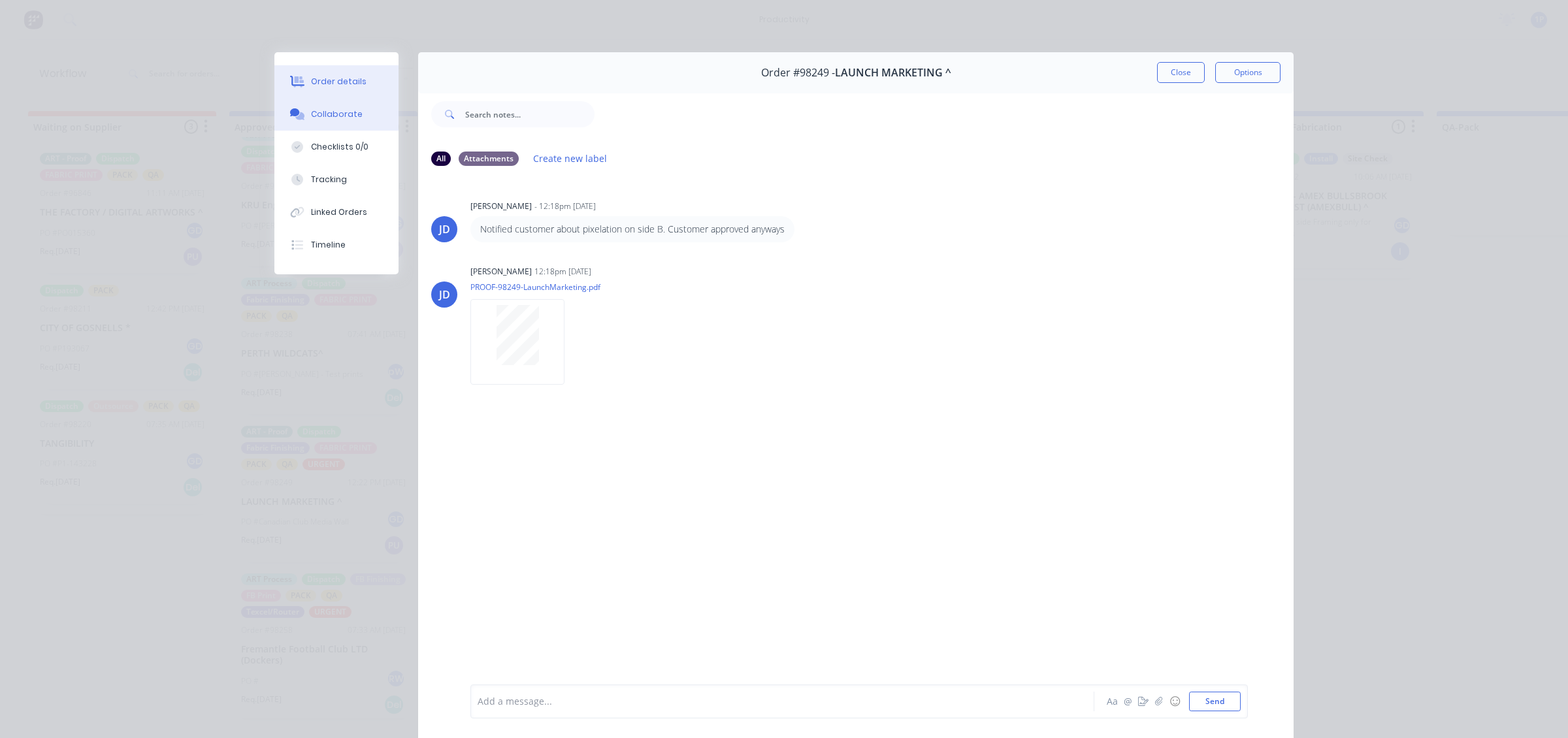
click at [354, 76] on div "Order details" at bounding box center [339, 82] width 56 height 12
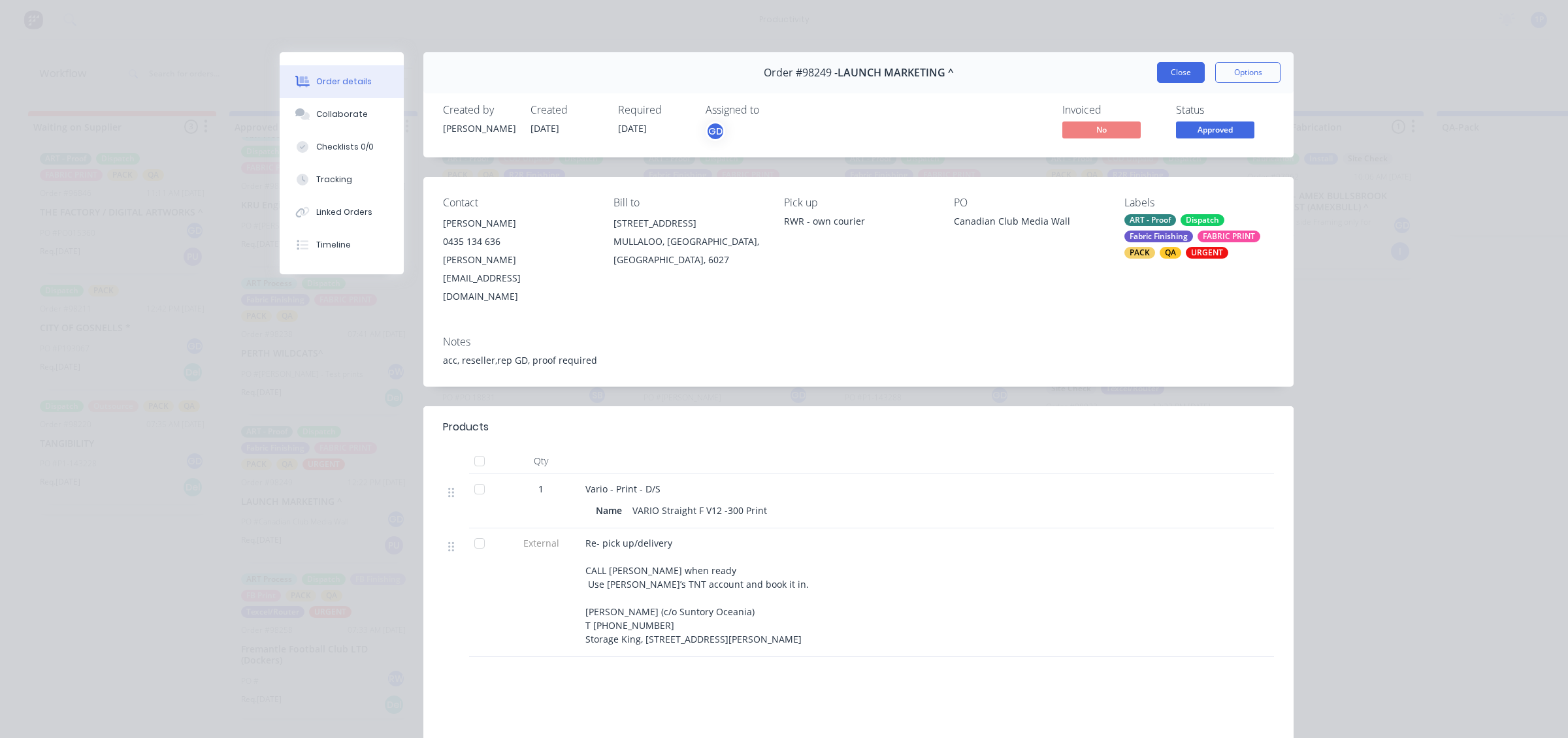
click at [1181, 77] on button "Close" at bounding box center [1180, 73] width 48 height 21
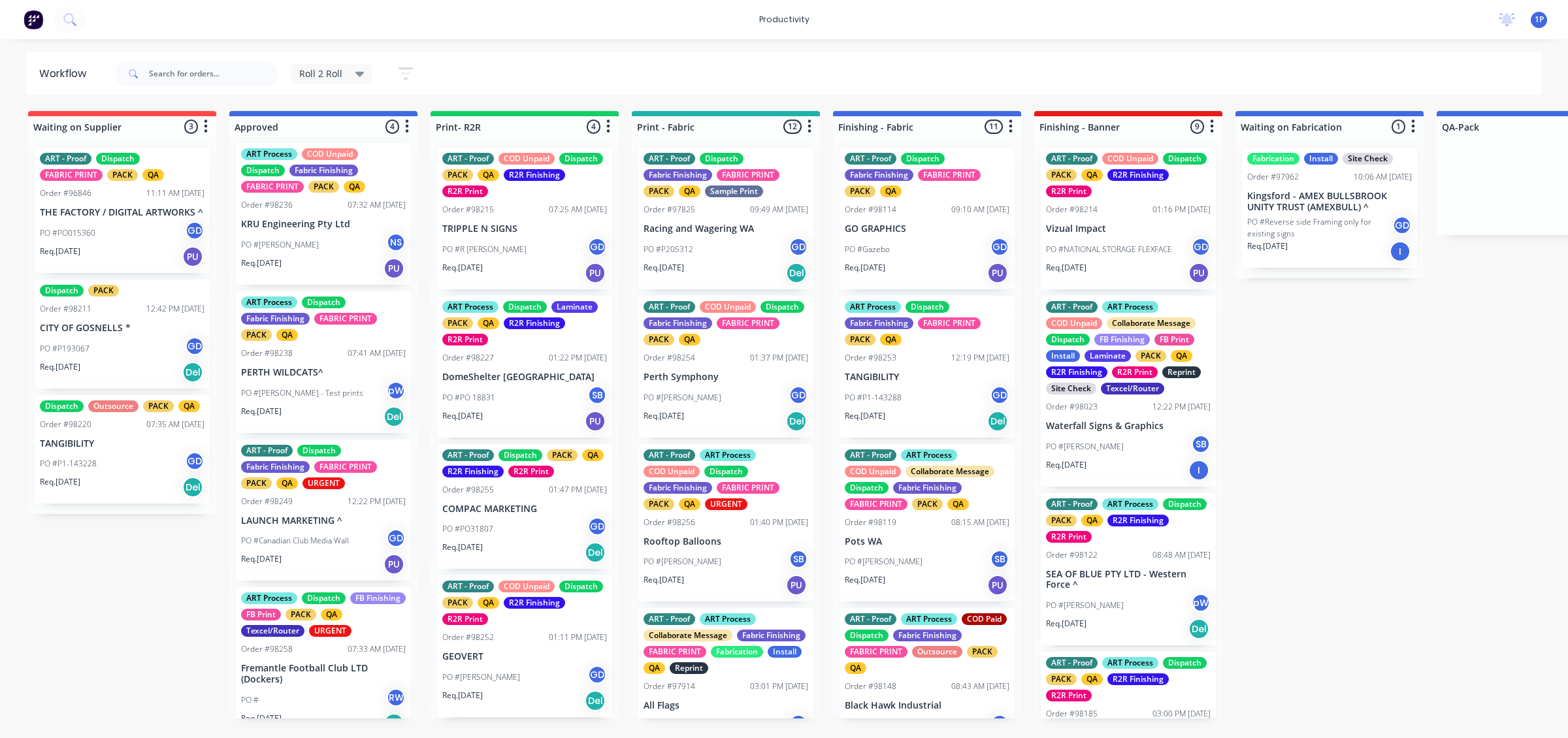
scroll to position [0, 0]
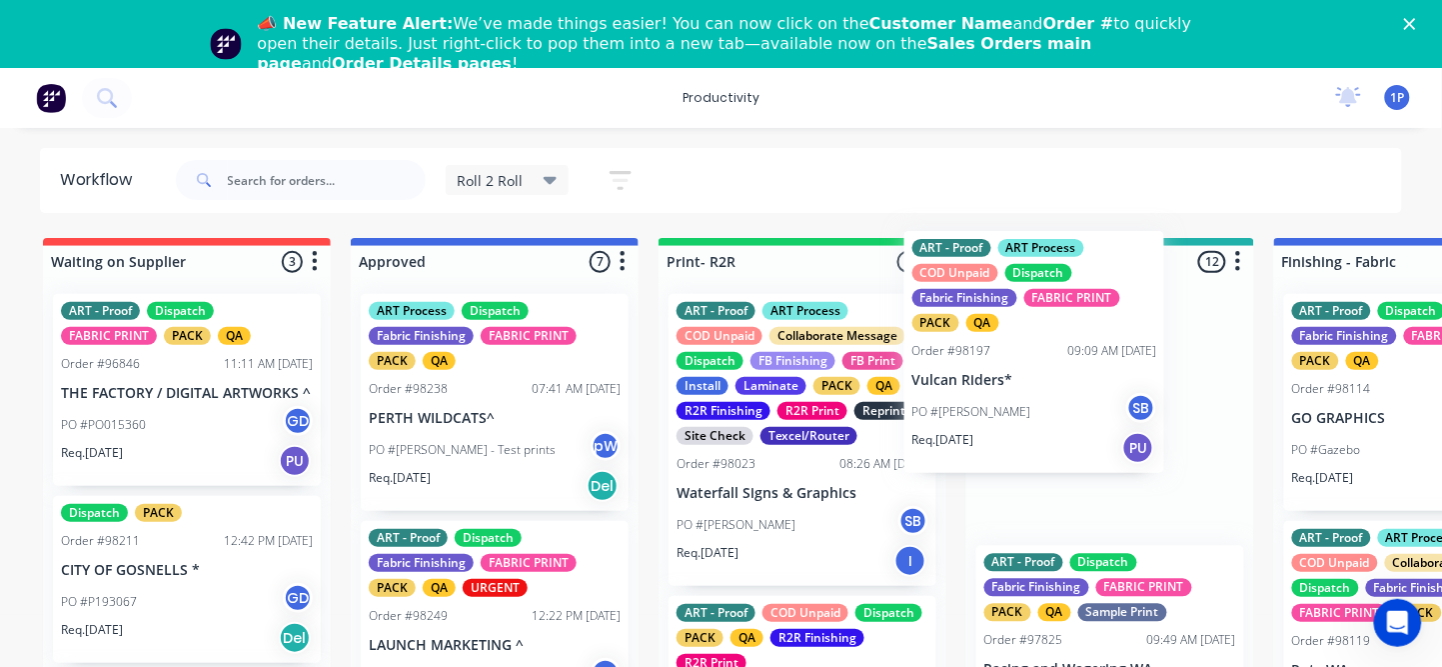
drag, startPoint x: 501, startPoint y: 438, endPoint x: 1384, endPoint y: 355, distance: 887.5
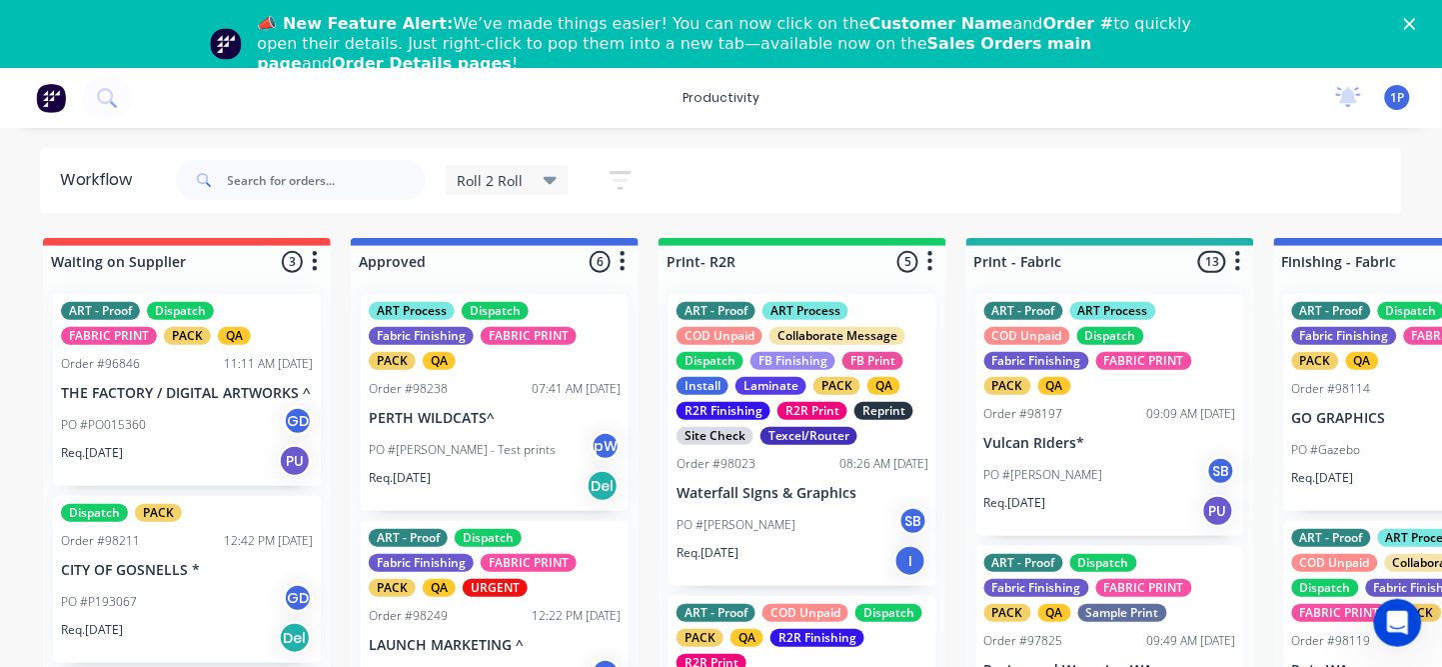
click at [550, 410] on p "PERTH WILDCATS^" at bounding box center [495, 418] width 252 height 17
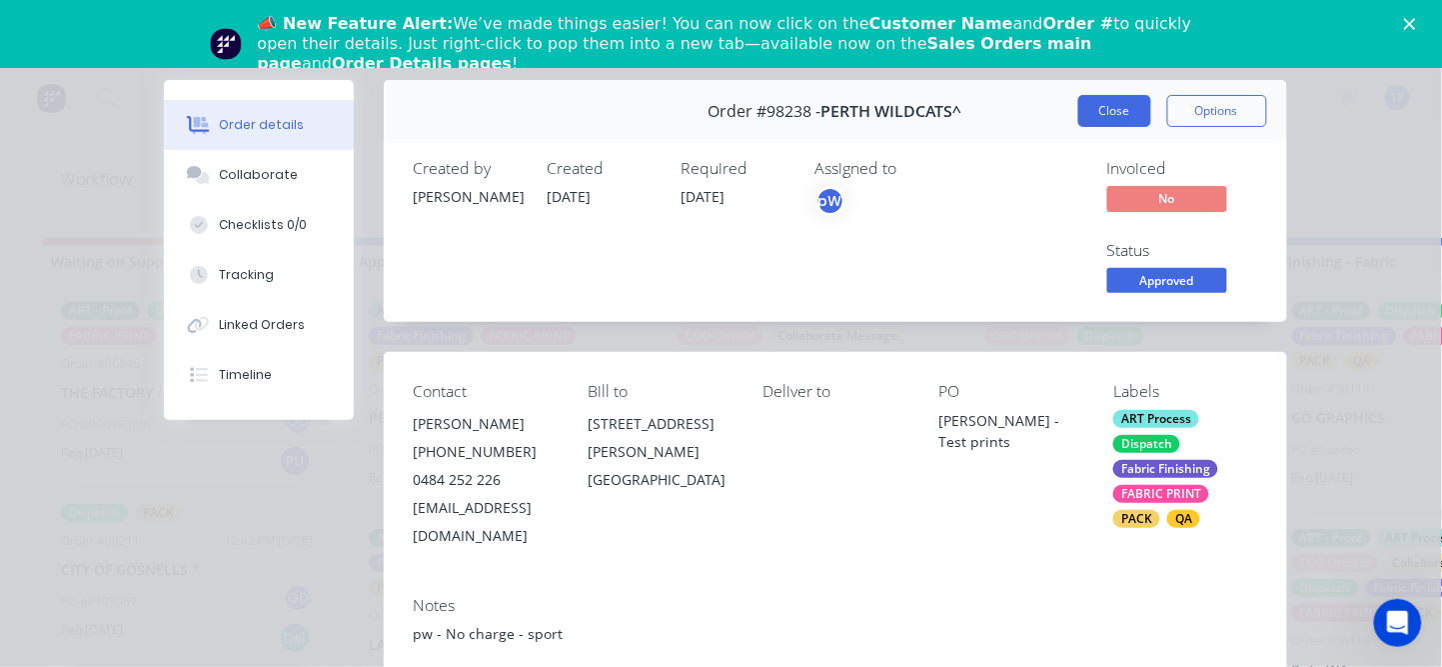
click at [1127, 110] on button "Close" at bounding box center [1114, 111] width 73 height 32
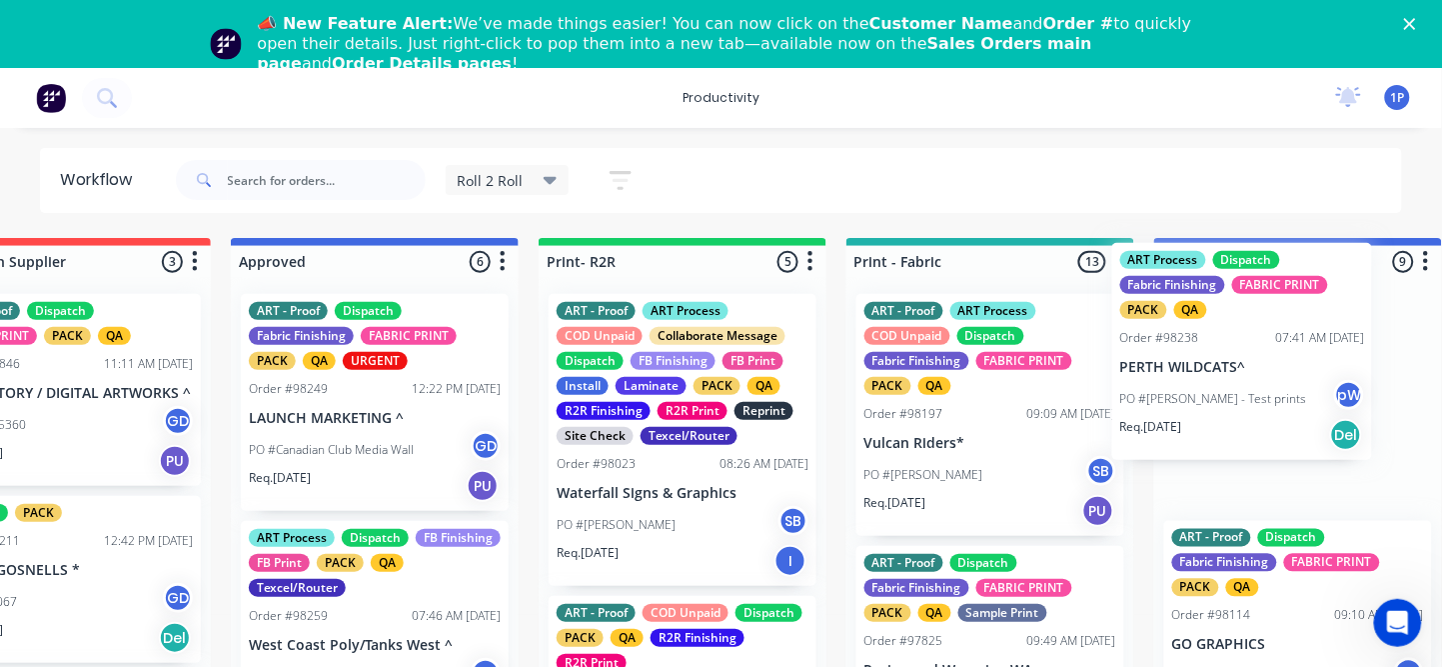
drag, startPoint x: 633, startPoint y: 373, endPoint x: 1226, endPoint y: 353, distance: 594.1
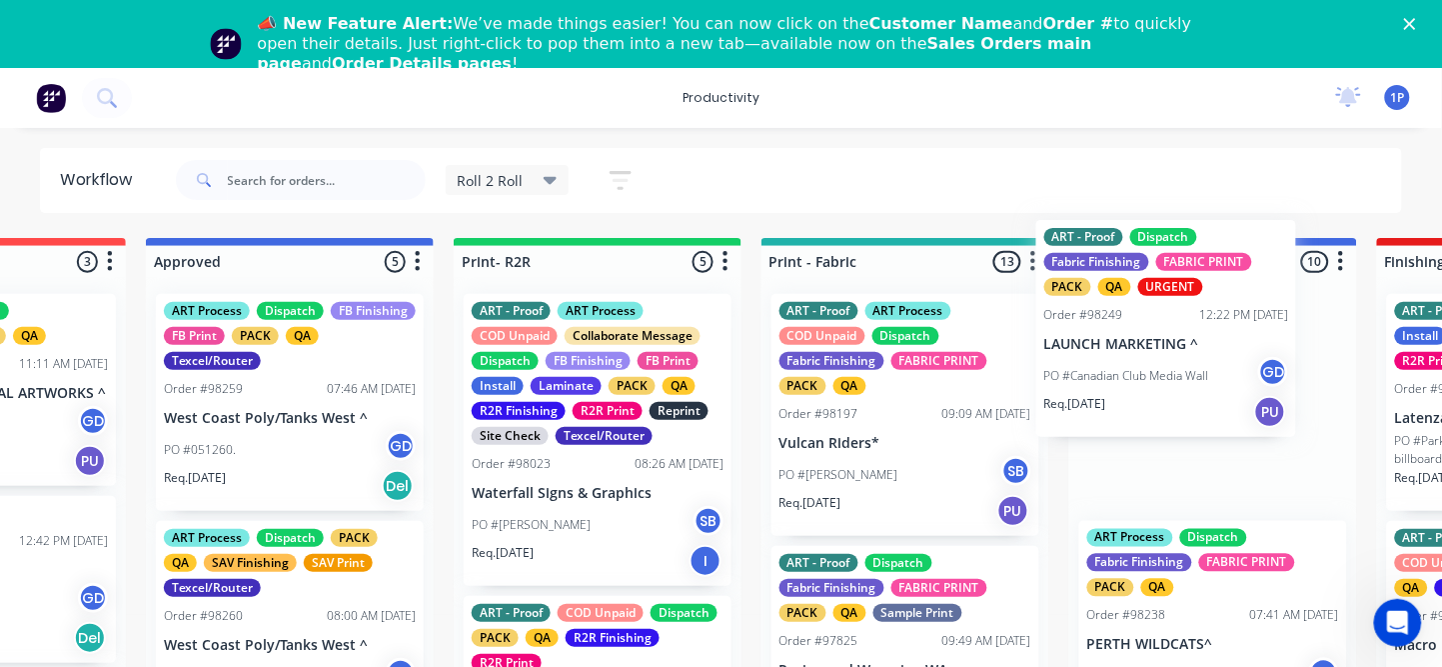
scroll to position [0, 226]
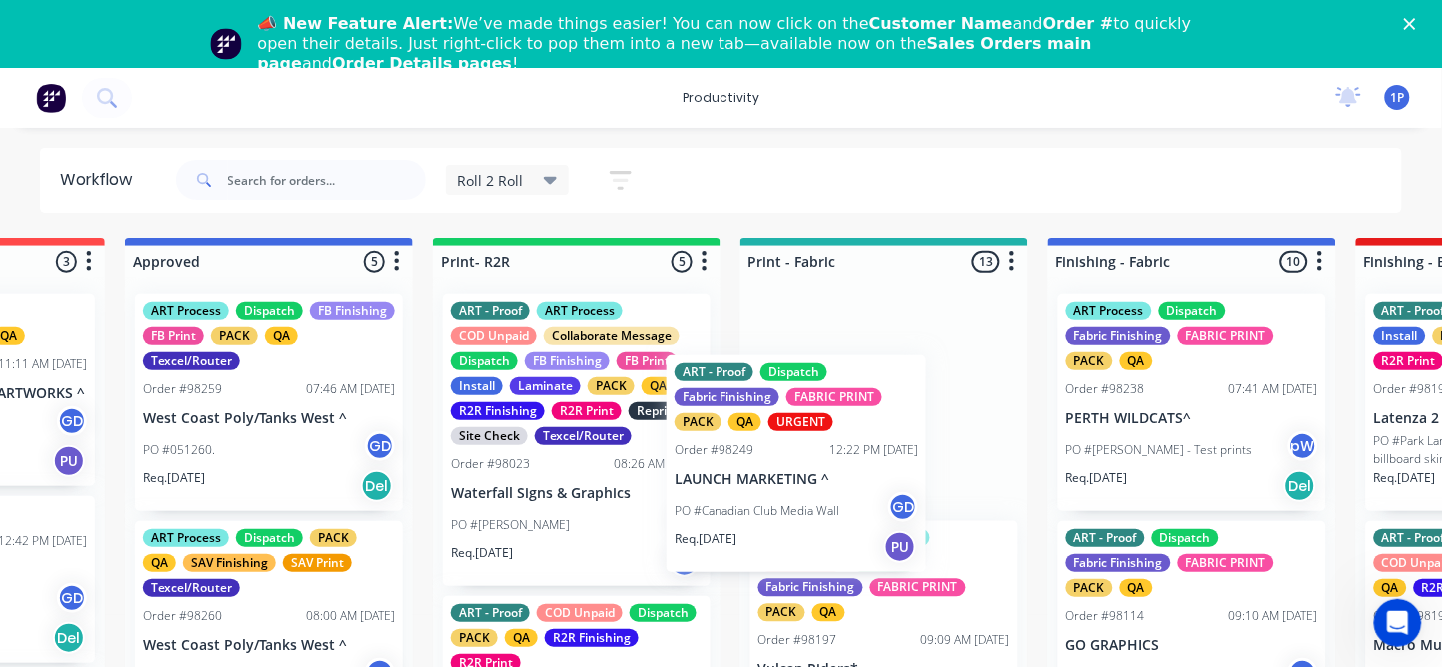
drag, startPoint x: 376, startPoint y: 491, endPoint x: 848, endPoint y: 547, distance: 475.1
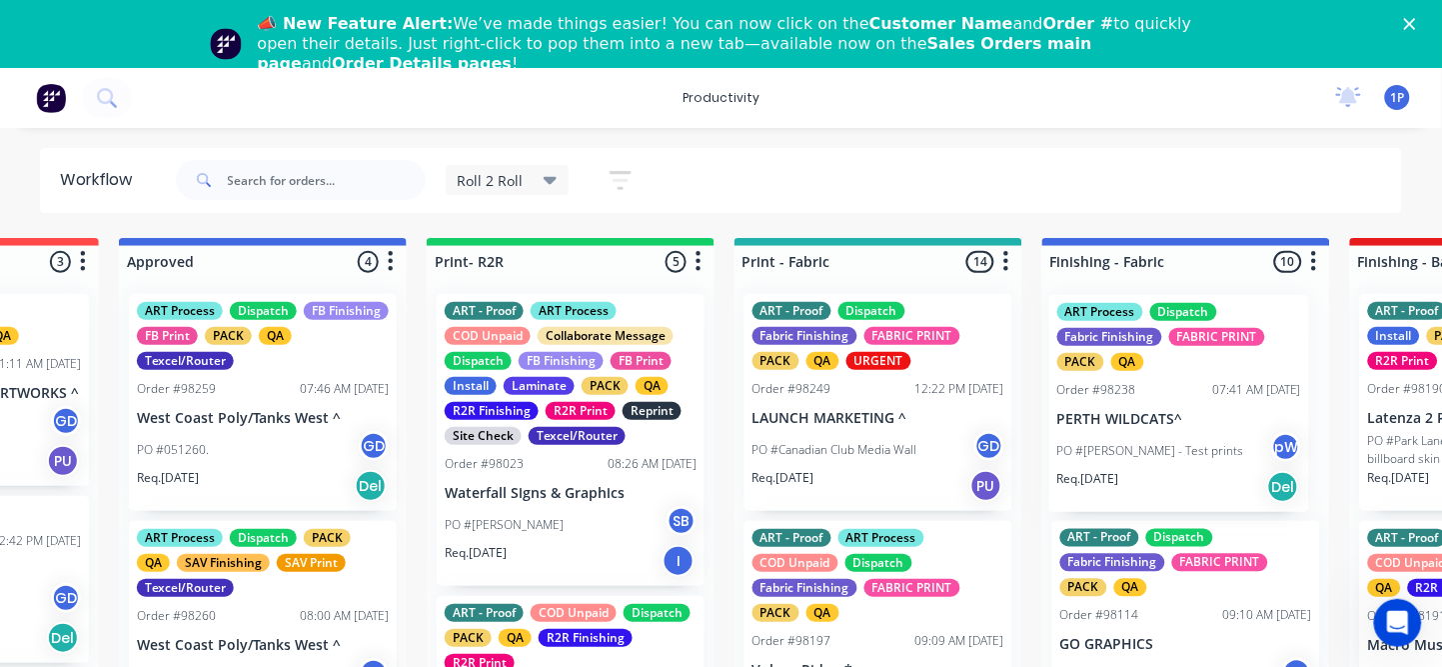
scroll to position [0, 240]
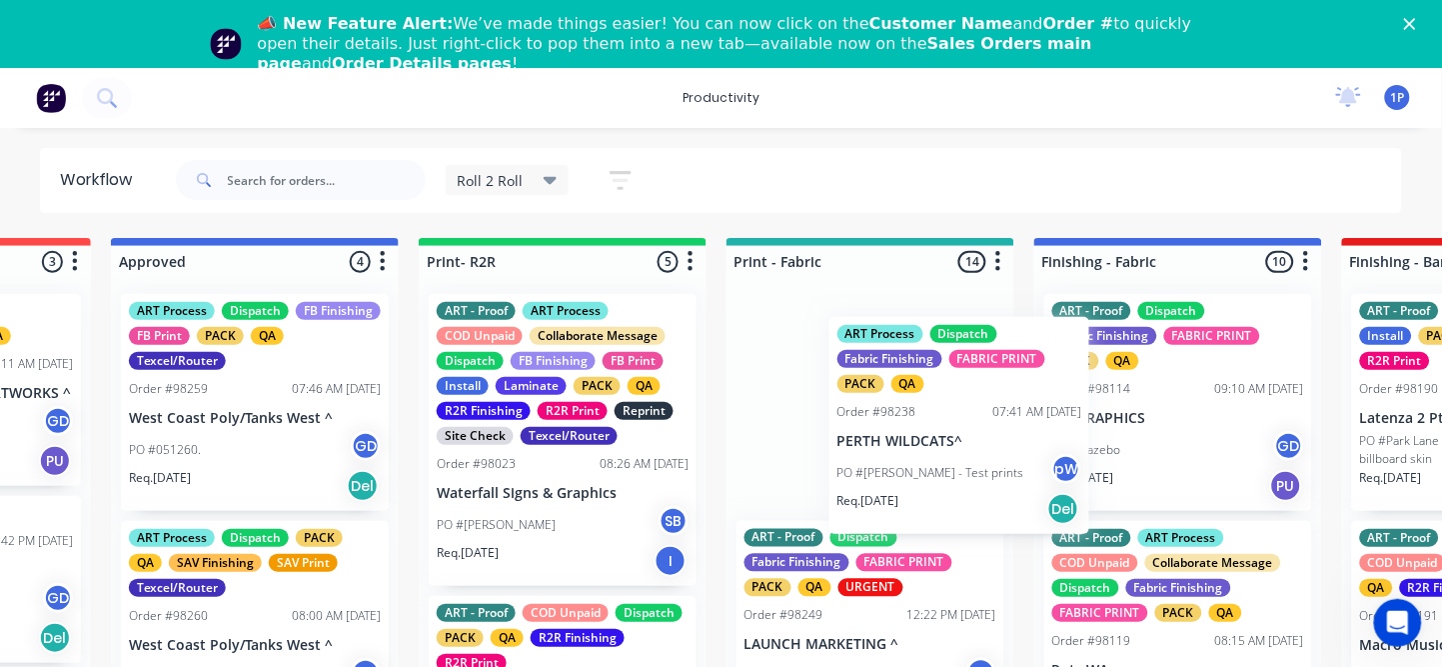
drag, startPoint x: 1121, startPoint y: 481, endPoint x: 887, endPoint y: 505, distance: 236.1
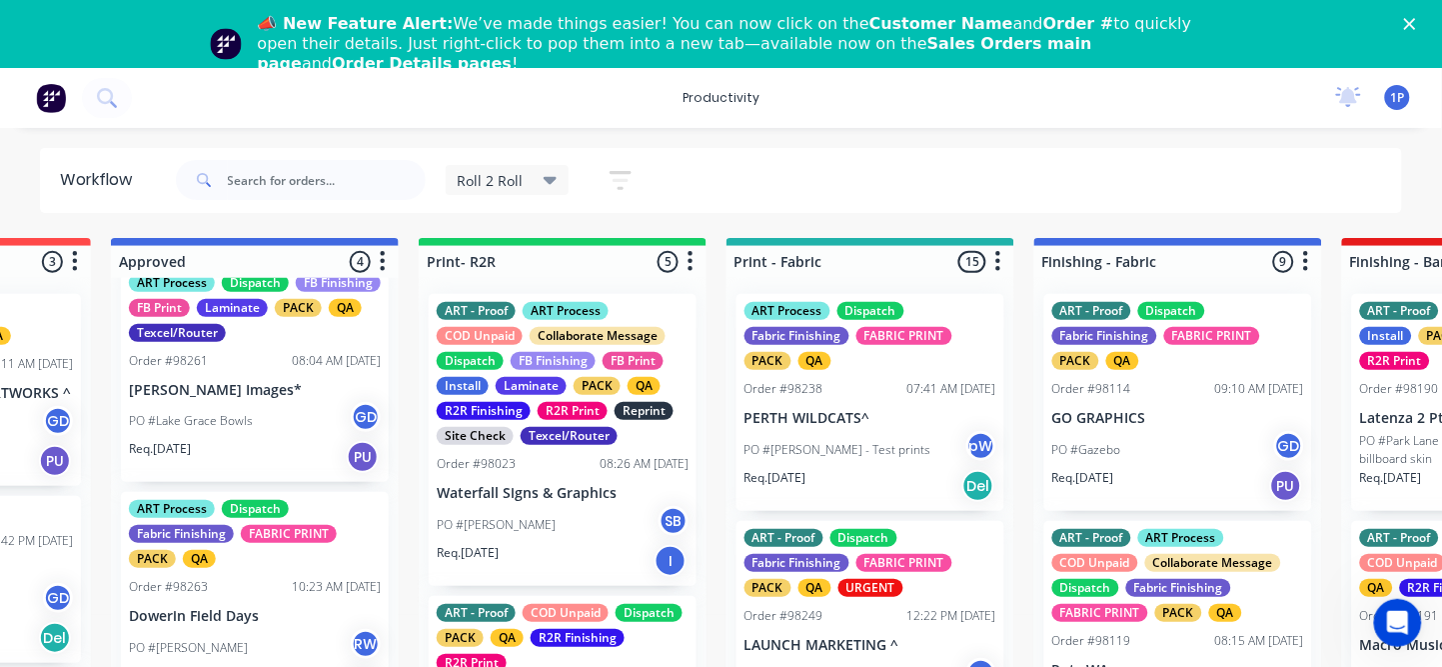
scroll to position [56, 240]
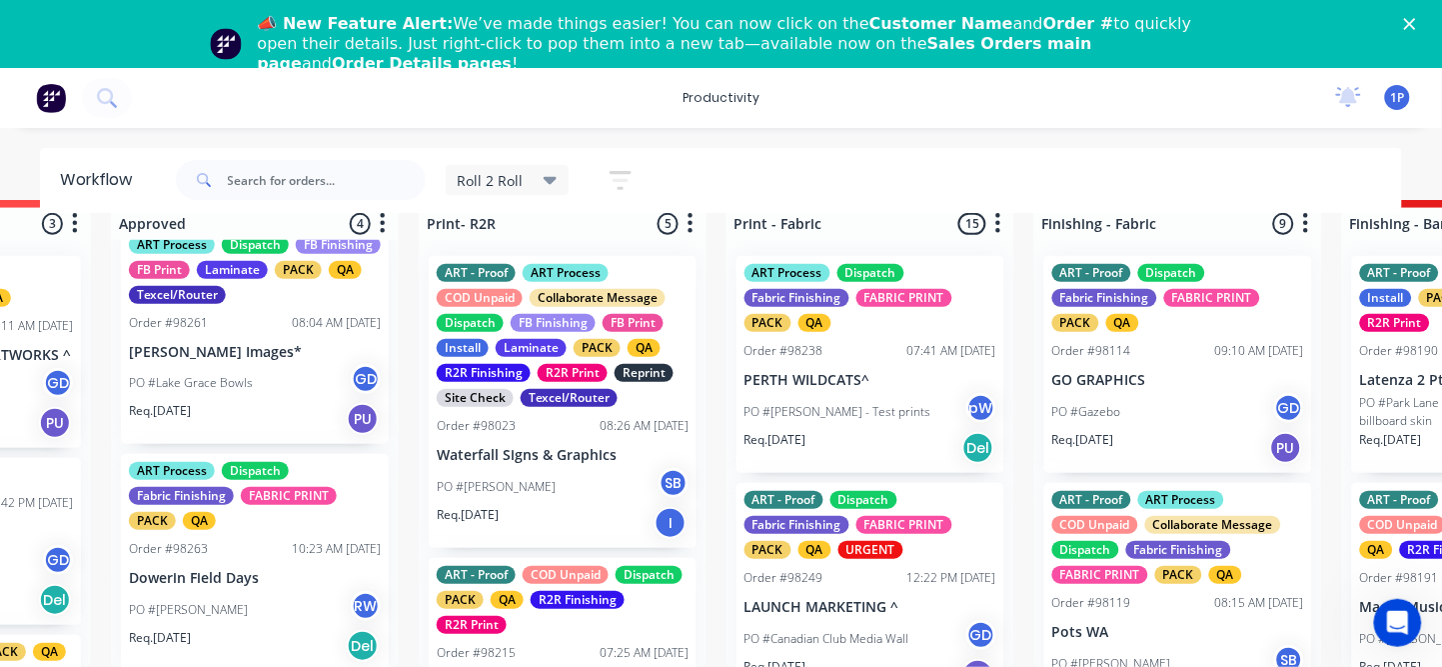
click at [300, 570] on p "Dowerin Field Days" at bounding box center [255, 578] width 252 height 17
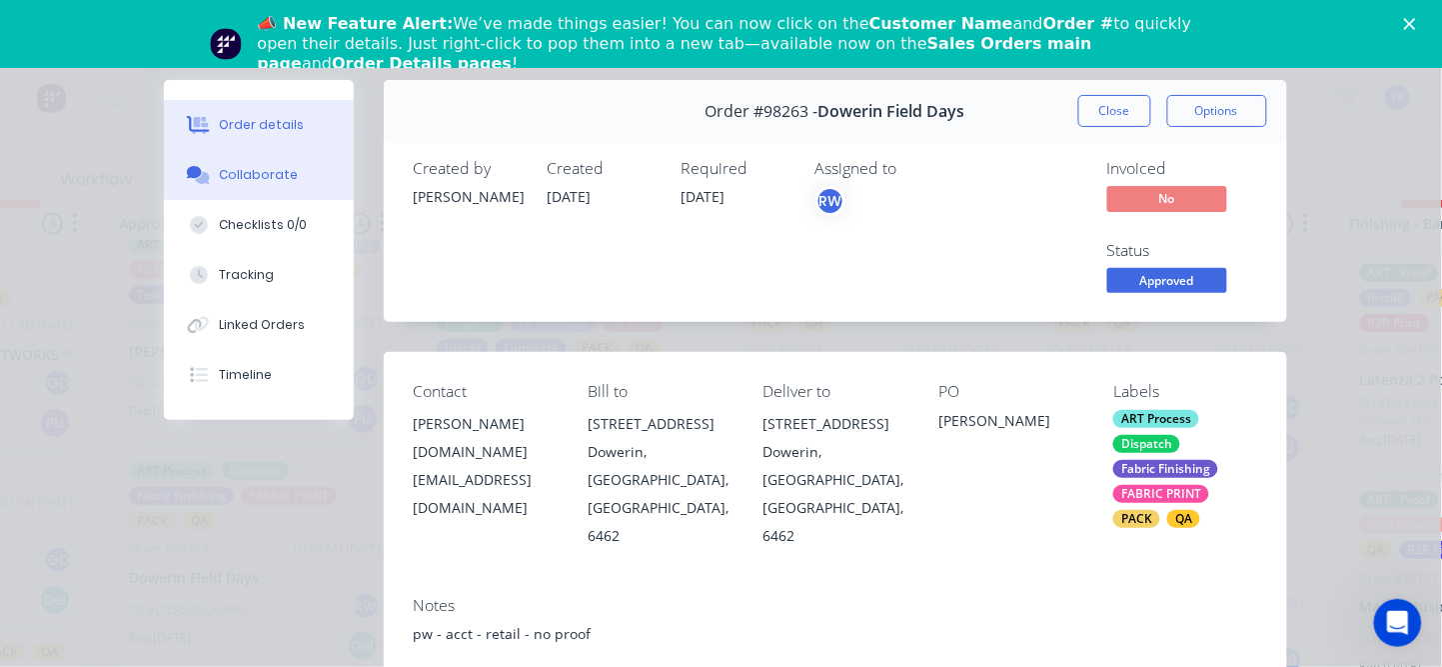
click at [301, 190] on button "Collaborate" at bounding box center [259, 175] width 190 height 50
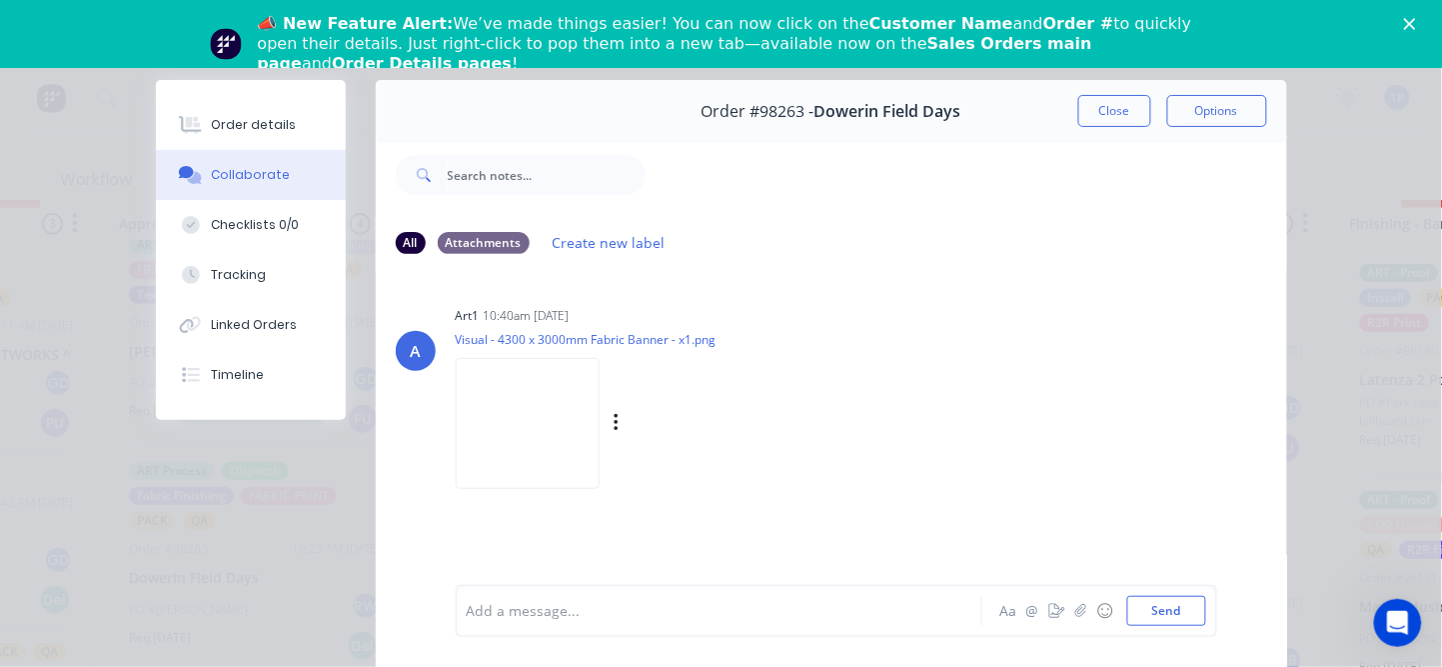
click at [581, 418] on img at bounding box center [528, 423] width 144 height 131
click at [1086, 116] on button "Close" at bounding box center [1114, 111] width 73 height 32
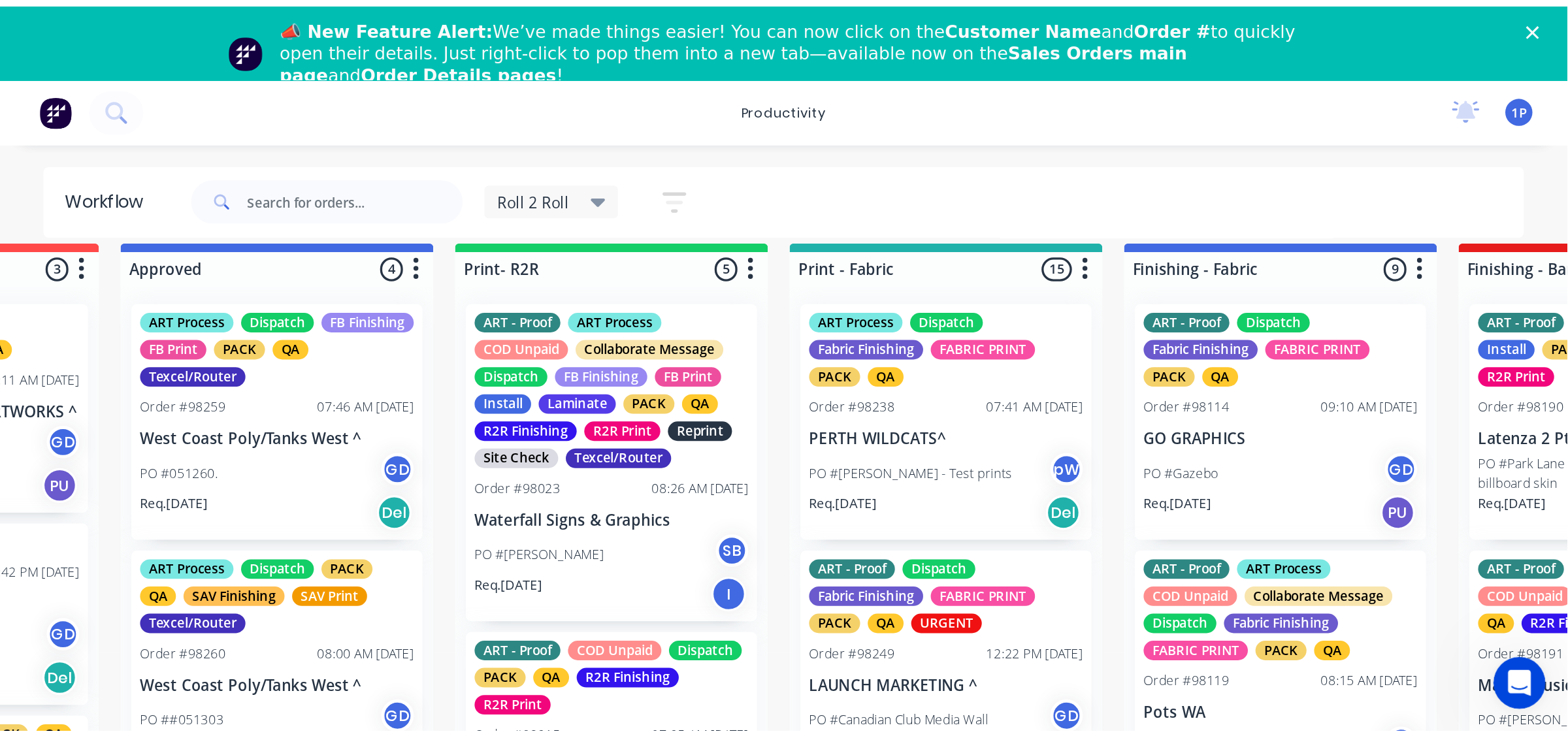
scroll to position [0, 157]
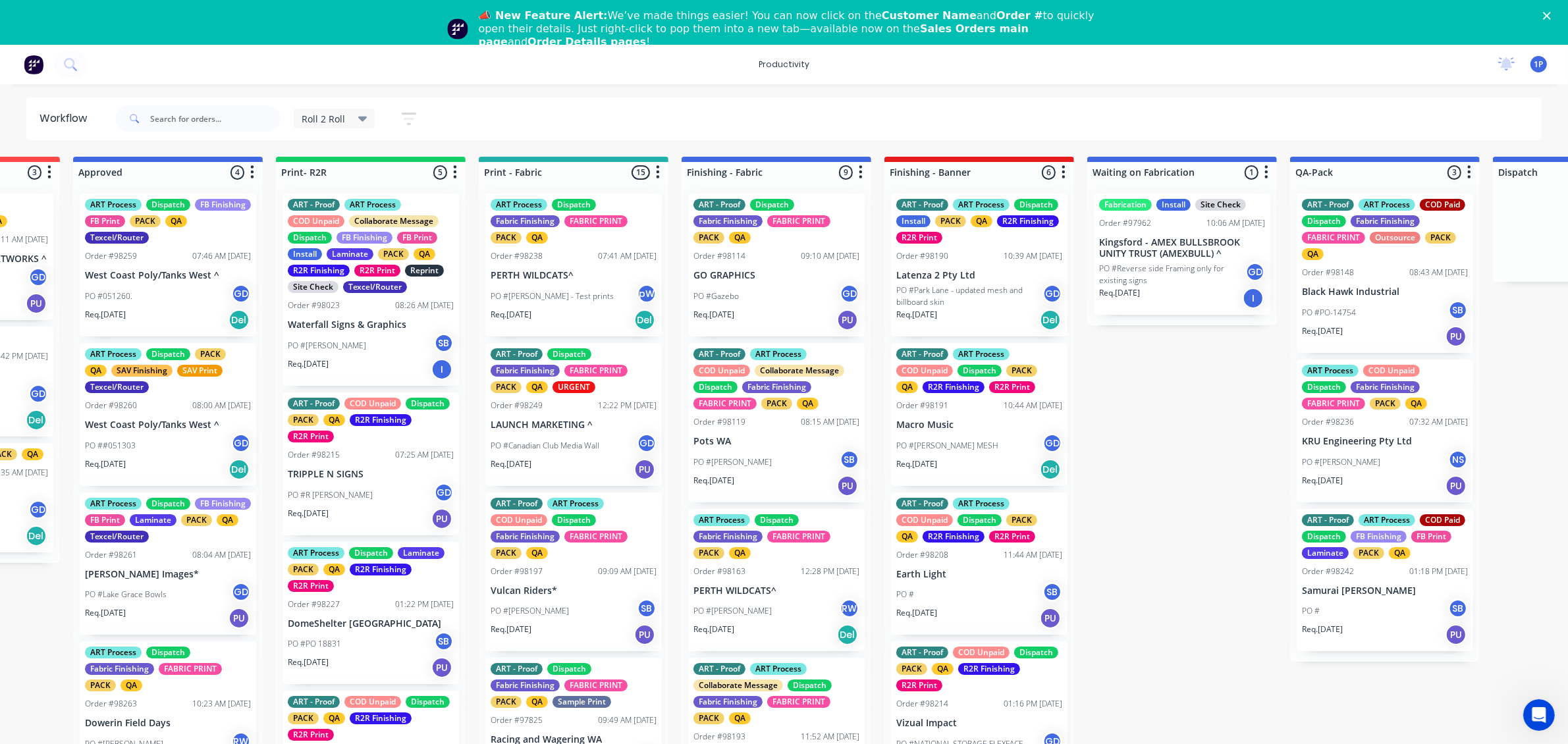
click at [962, 11] on div "📣 New Feature Alert: We’ve made things easier! You can now click on the Custome…" at bounding box center [784, 29] width 1568 height 47
click at [962, 13] on icon "Close" at bounding box center [1547, 16] width 8 height 8
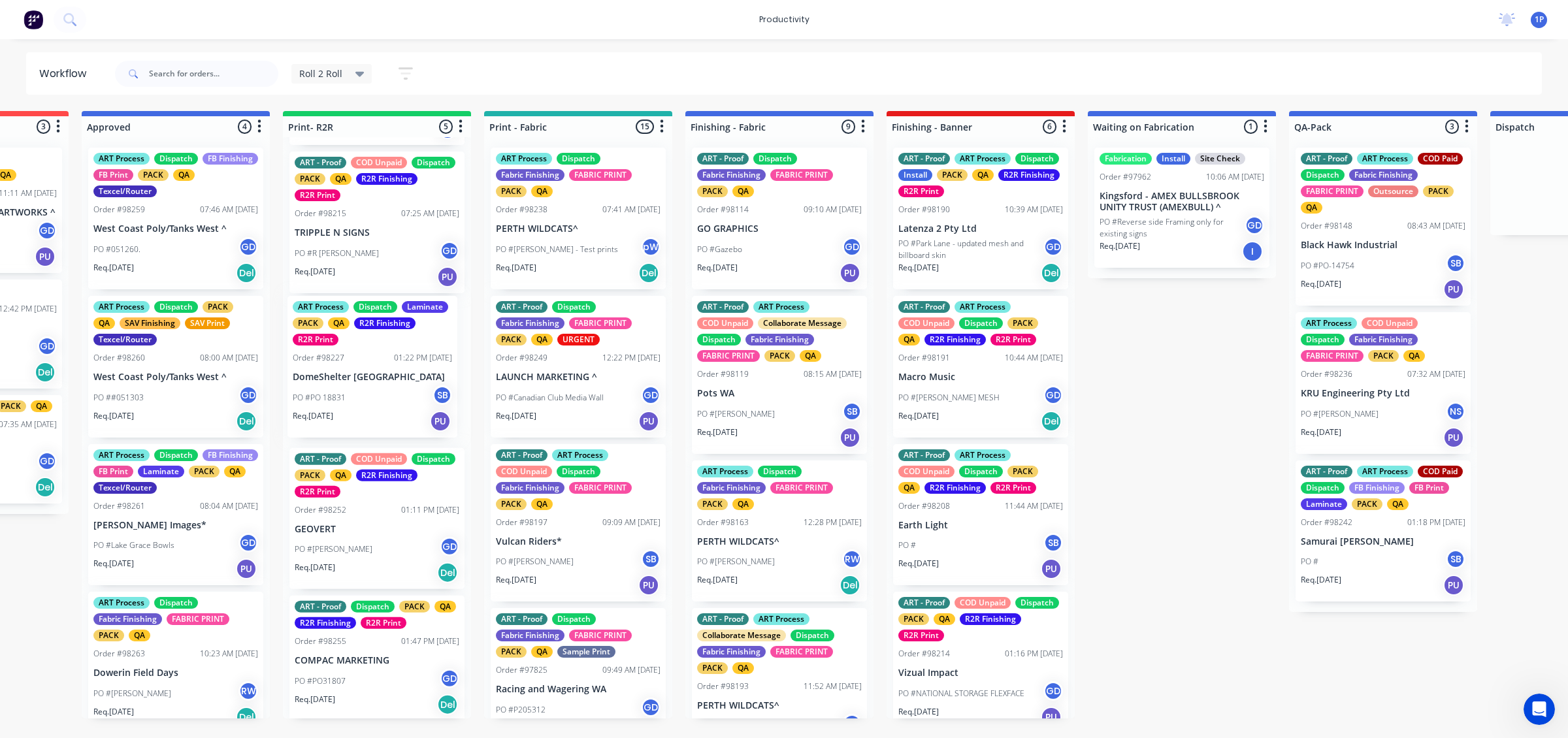
scroll to position [0, 142]
drag, startPoint x: 369, startPoint y: 409, endPoint x: 379, endPoint y: 404, distance: 11.2
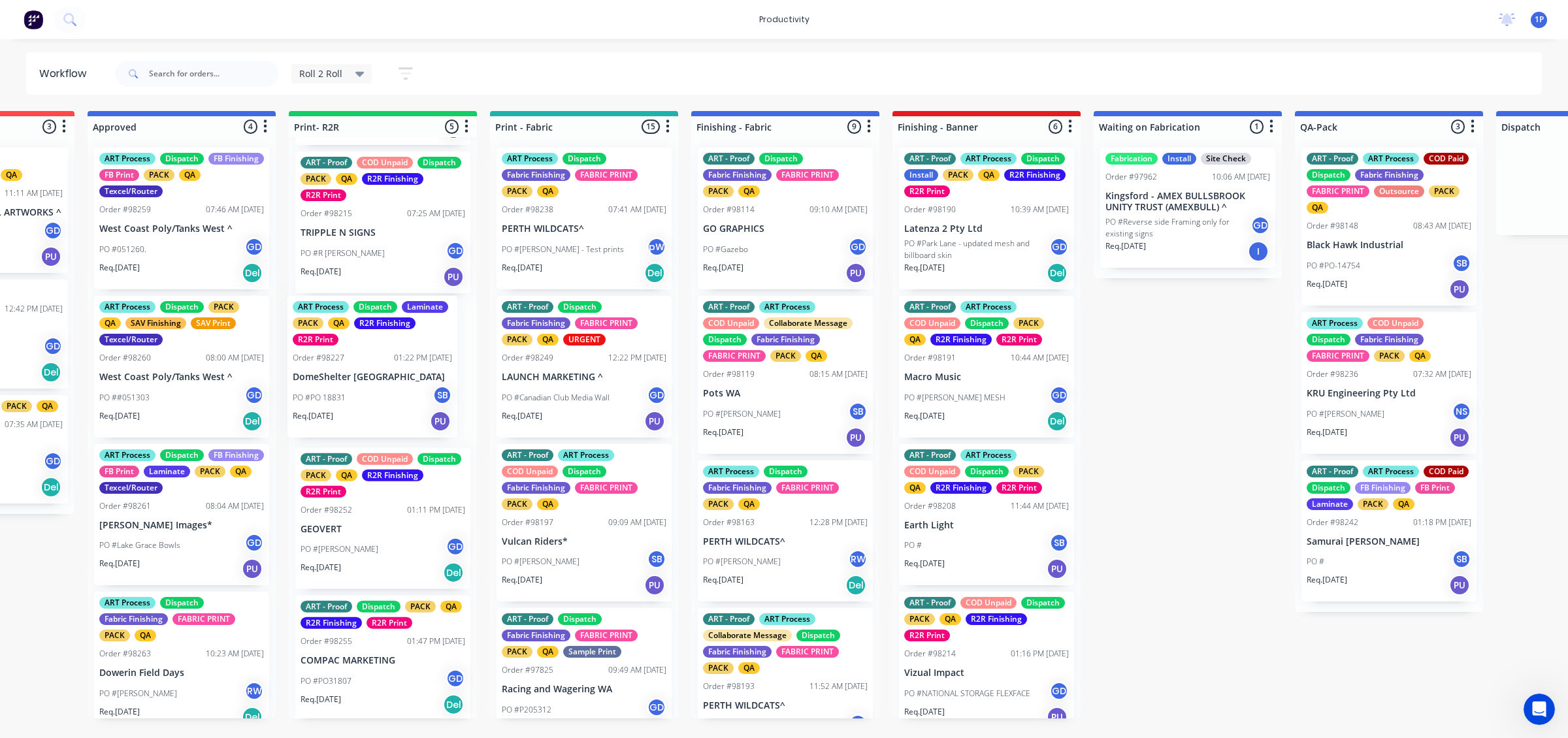
click at [379, 404] on div "ART - Proof ART Process COD Unpaid Collaborate Message Dispatch FB Finishing FB…" at bounding box center [383, 428] width 188 height 582
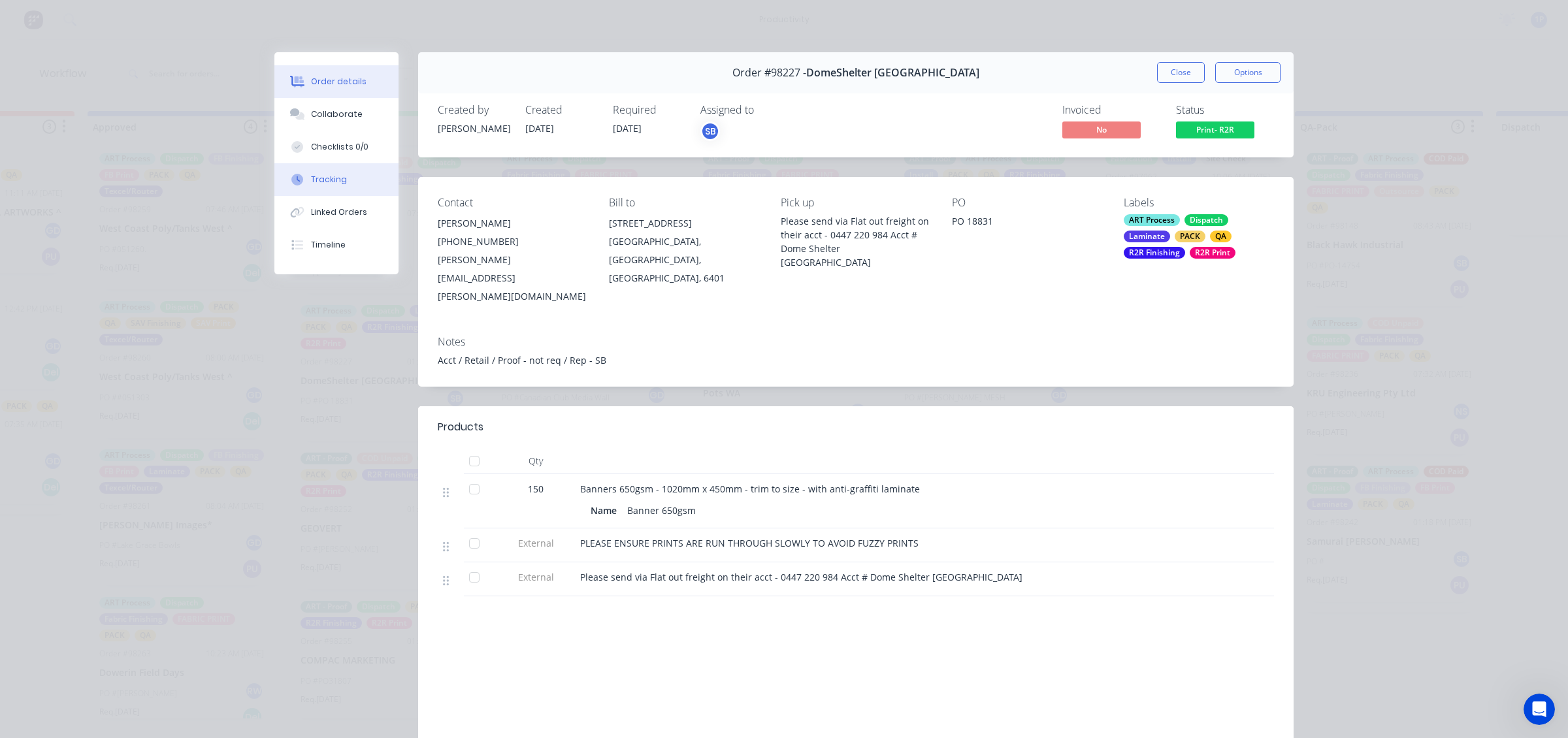
drag, startPoint x: 388, startPoint y: 190, endPoint x: 380, endPoint y: 188, distance: 8.2
click at [380, 188] on button "Tracking" at bounding box center [337, 180] width 124 height 33
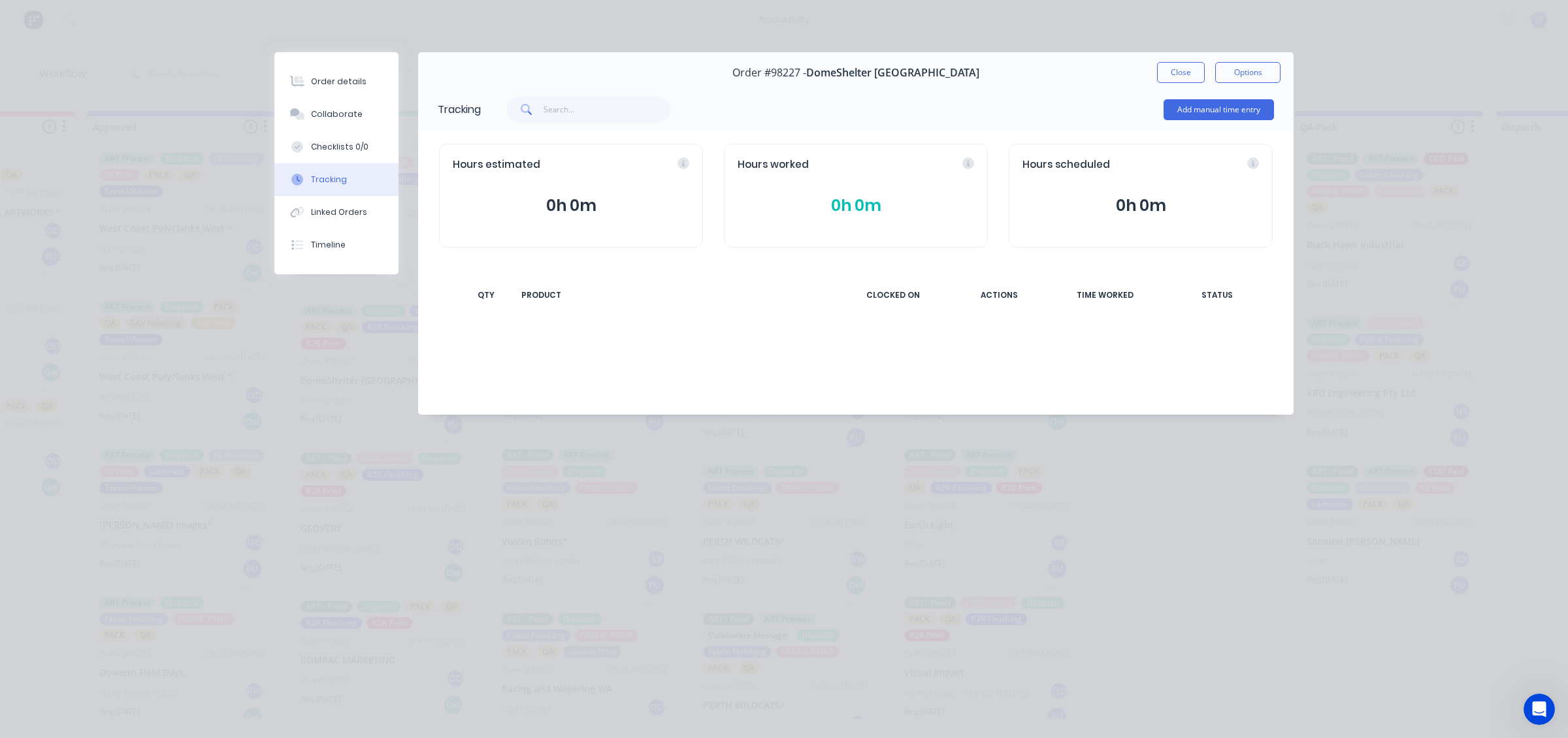
click at [380, 188] on button "Tracking" at bounding box center [337, 180] width 124 height 33
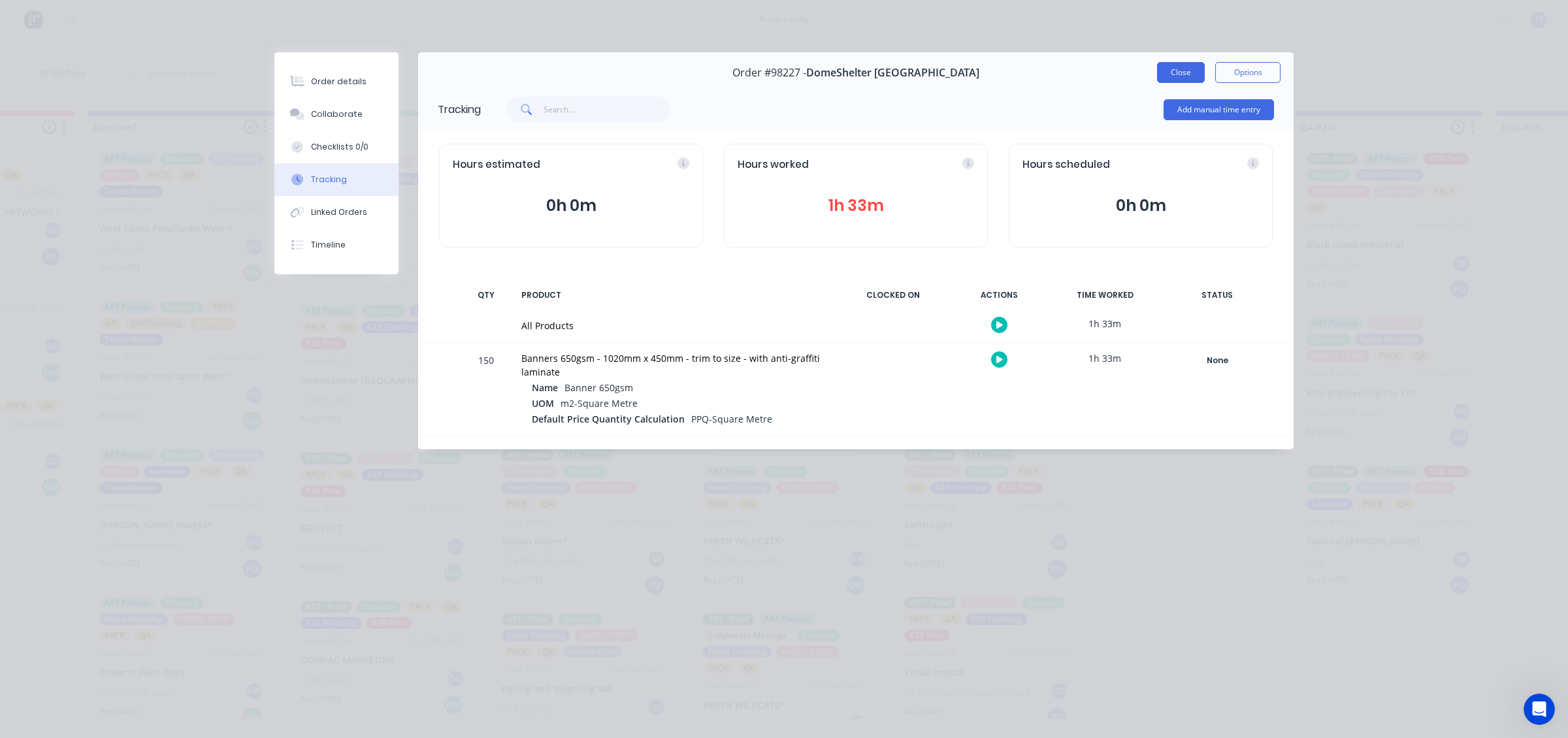
click at [954, 72] on button "Close" at bounding box center [1180, 73] width 48 height 21
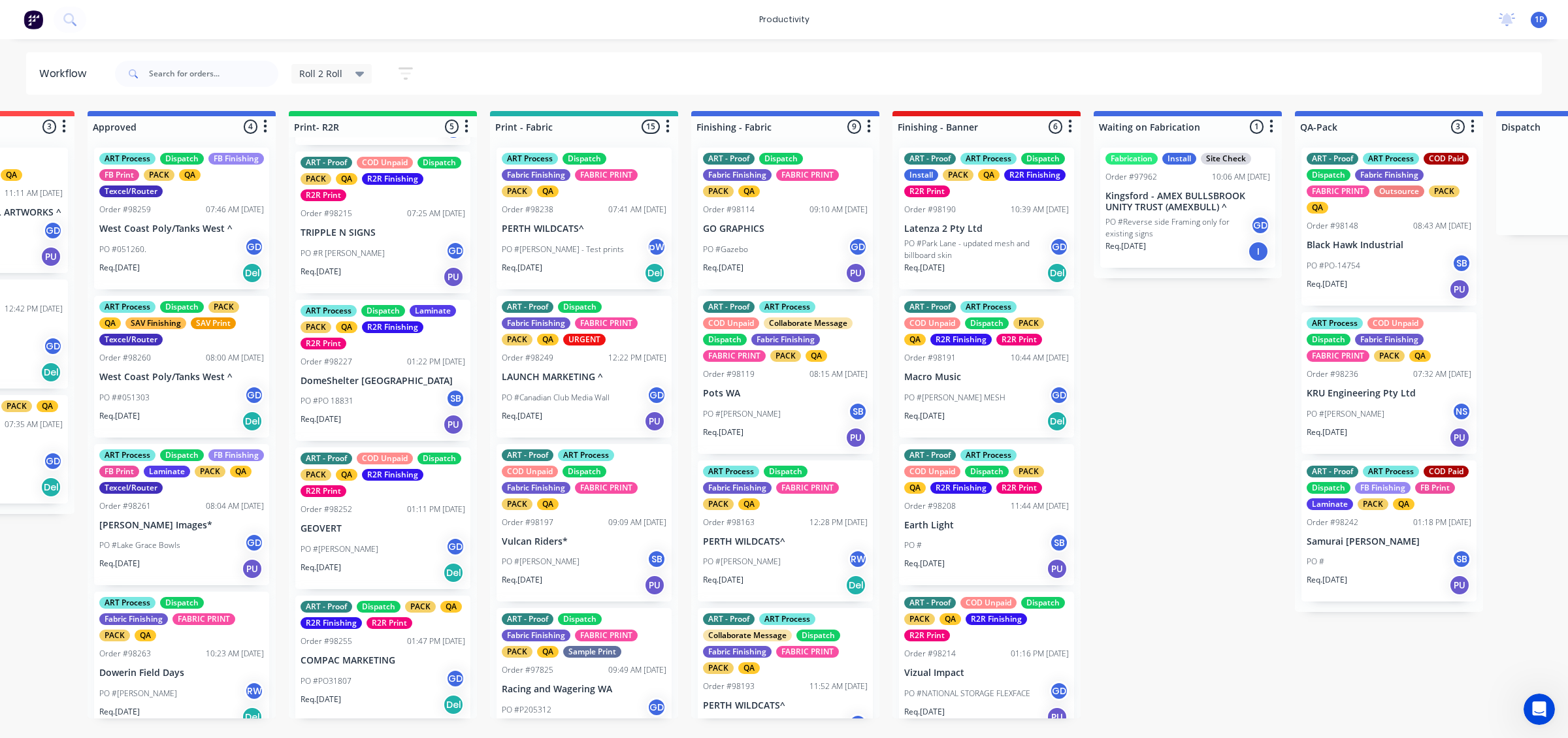
scroll to position [0, 141]
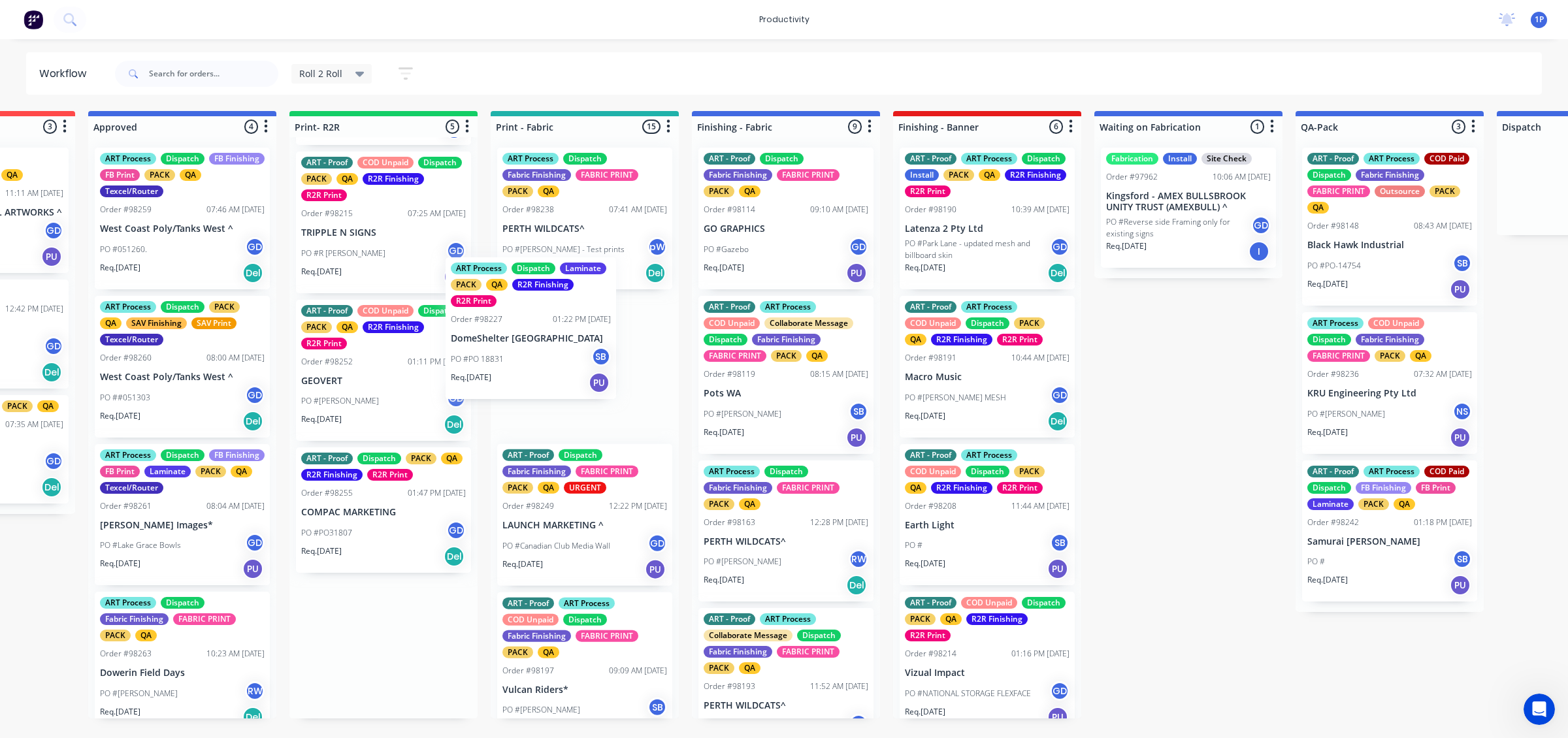
drag, startPoint x: 363, startPoint y: 413, endPoint x: 518, endPoint y: 371, distance: 160.6
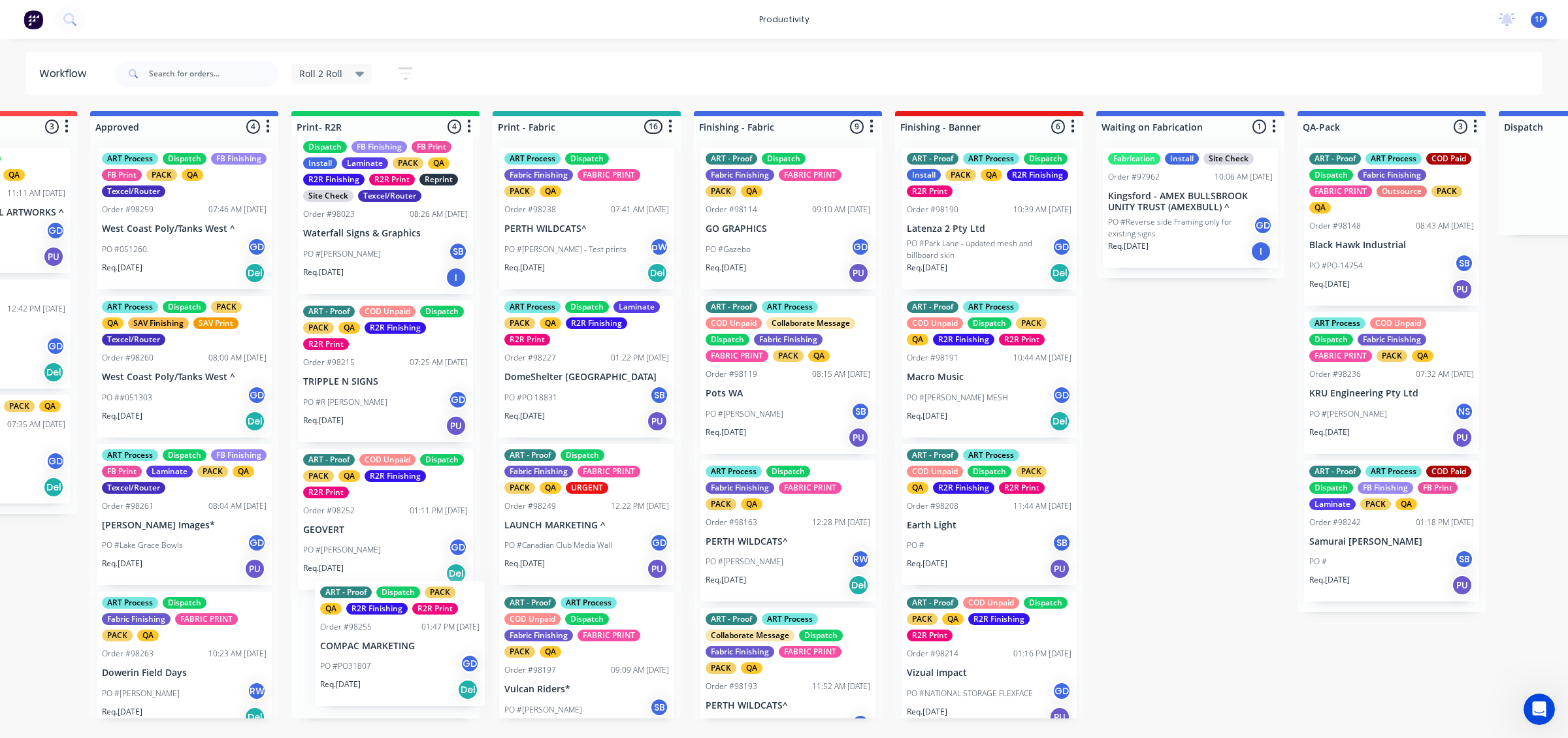
scroll to position [46, 0]
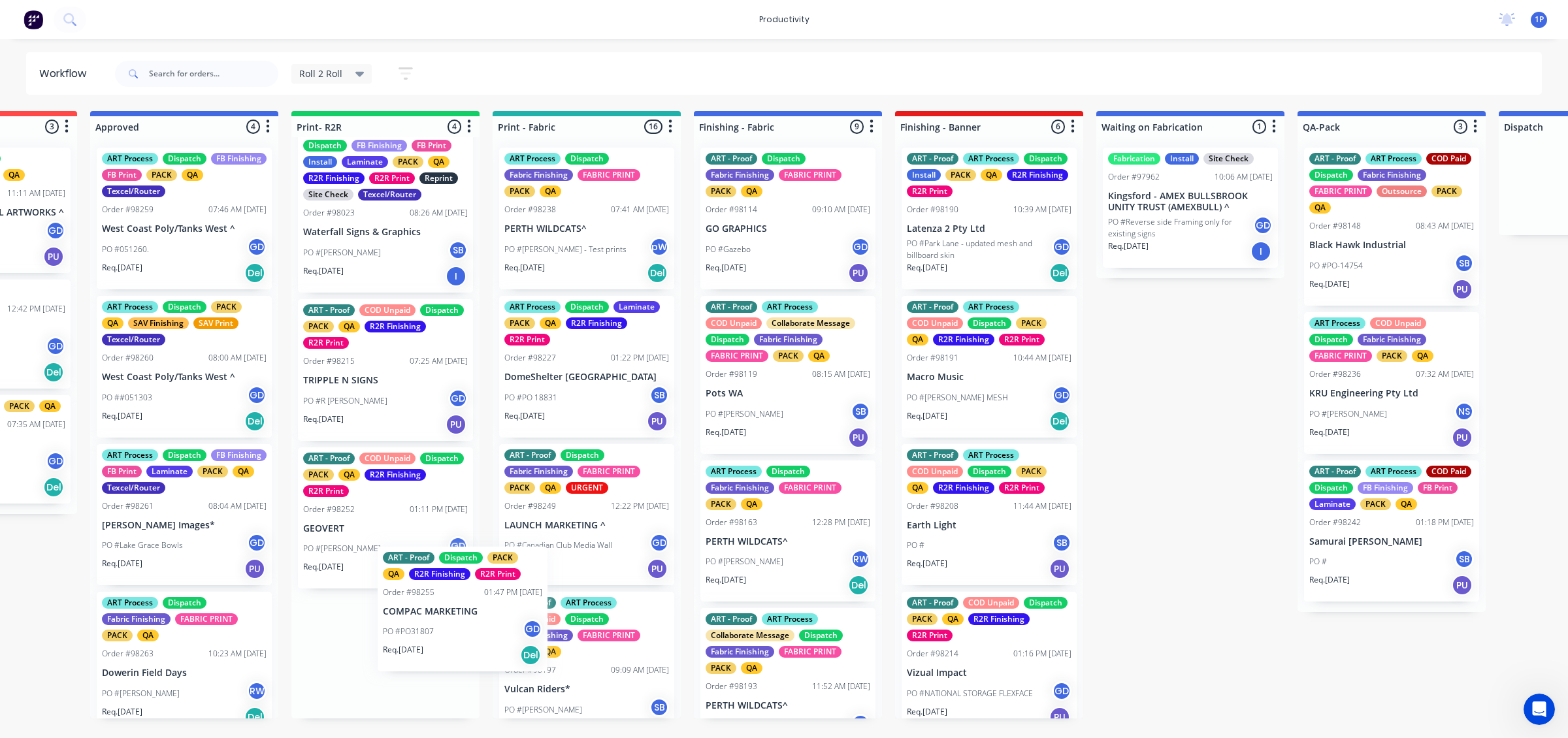
drag, startPoint x: 378, startPoint y: 670, endPoint x: 491, endPoint y: 610, distance: 127.9
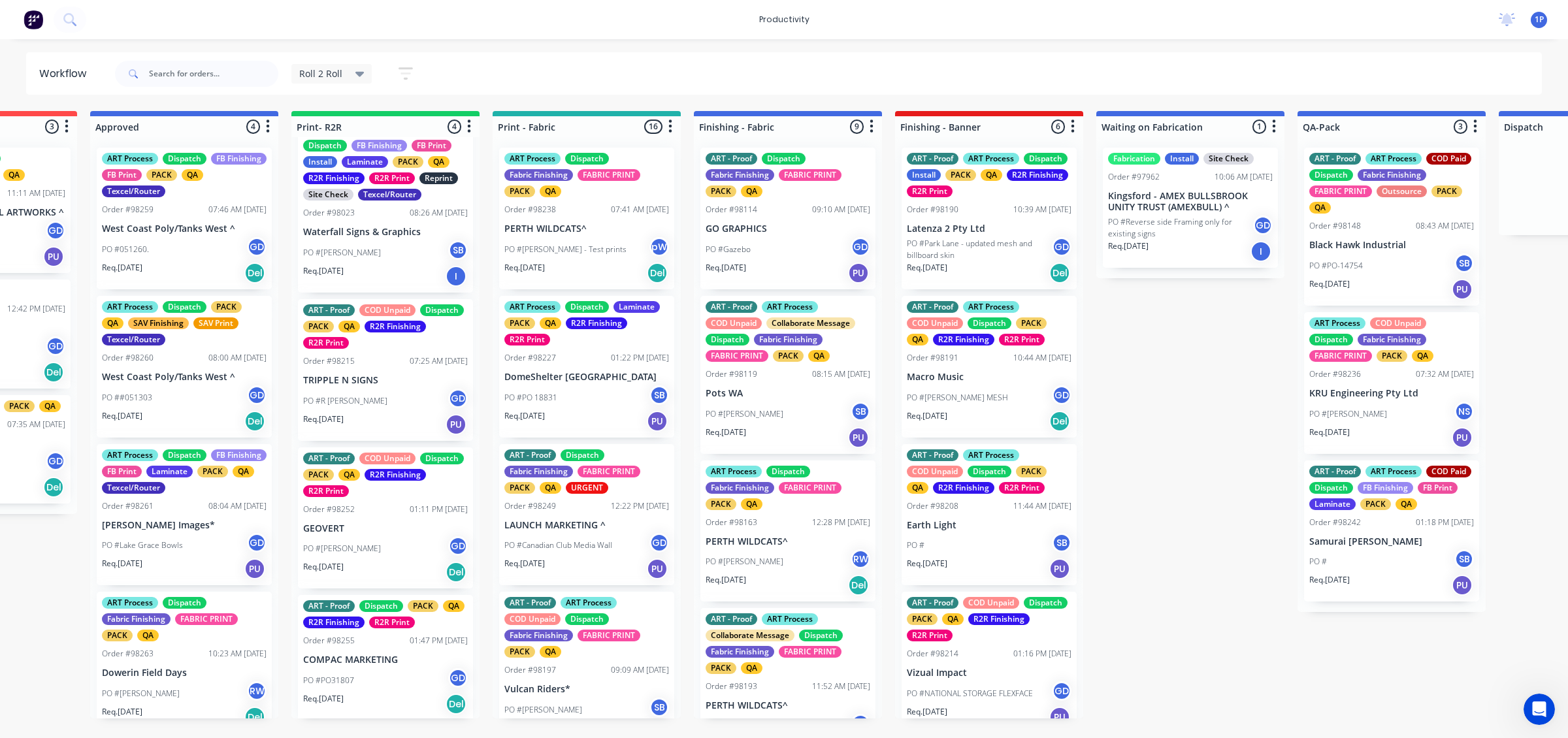
drag, startPoint x: 355, startPoint y: 667, endPoint x: 373, endPoint y: 654, distance: 22.2
click at [358, 448] on div "ART - Proof ART Process COD Unpaid Collaborate Message Dispatch FB Finishing FB…" at bounding box center [386, 428] width 188 height 582
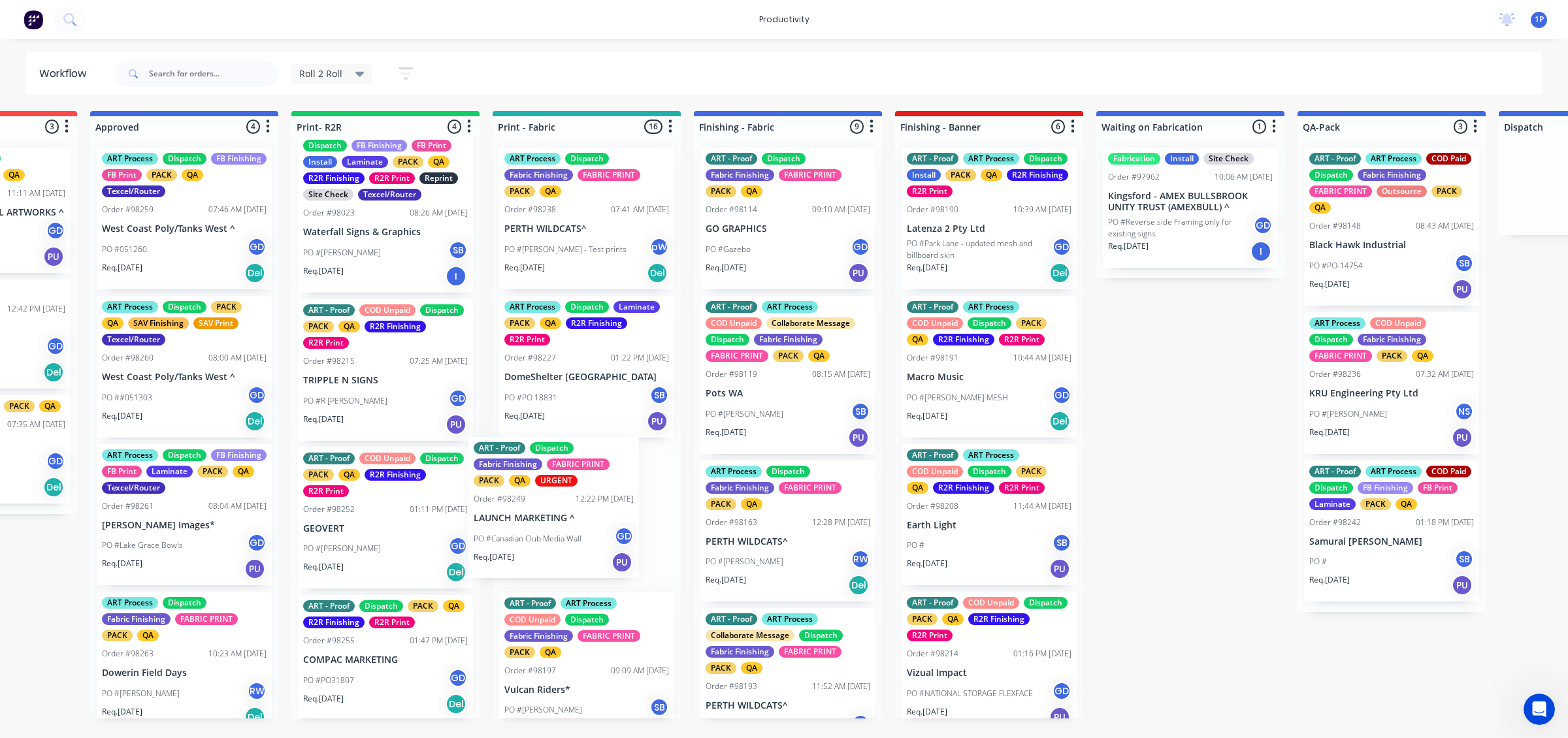
drag, startPoint x: 552, startPoint y: 563, endPoint x: 539, endPoint y: 556, distance: 14.8
click at [531, 448] on div "ART Process Dispatch Fabric Finishing FABRIC PRINT PACK QA Order #98238 07:41 A…" at bounding box center [587, 428] width 188 height 582
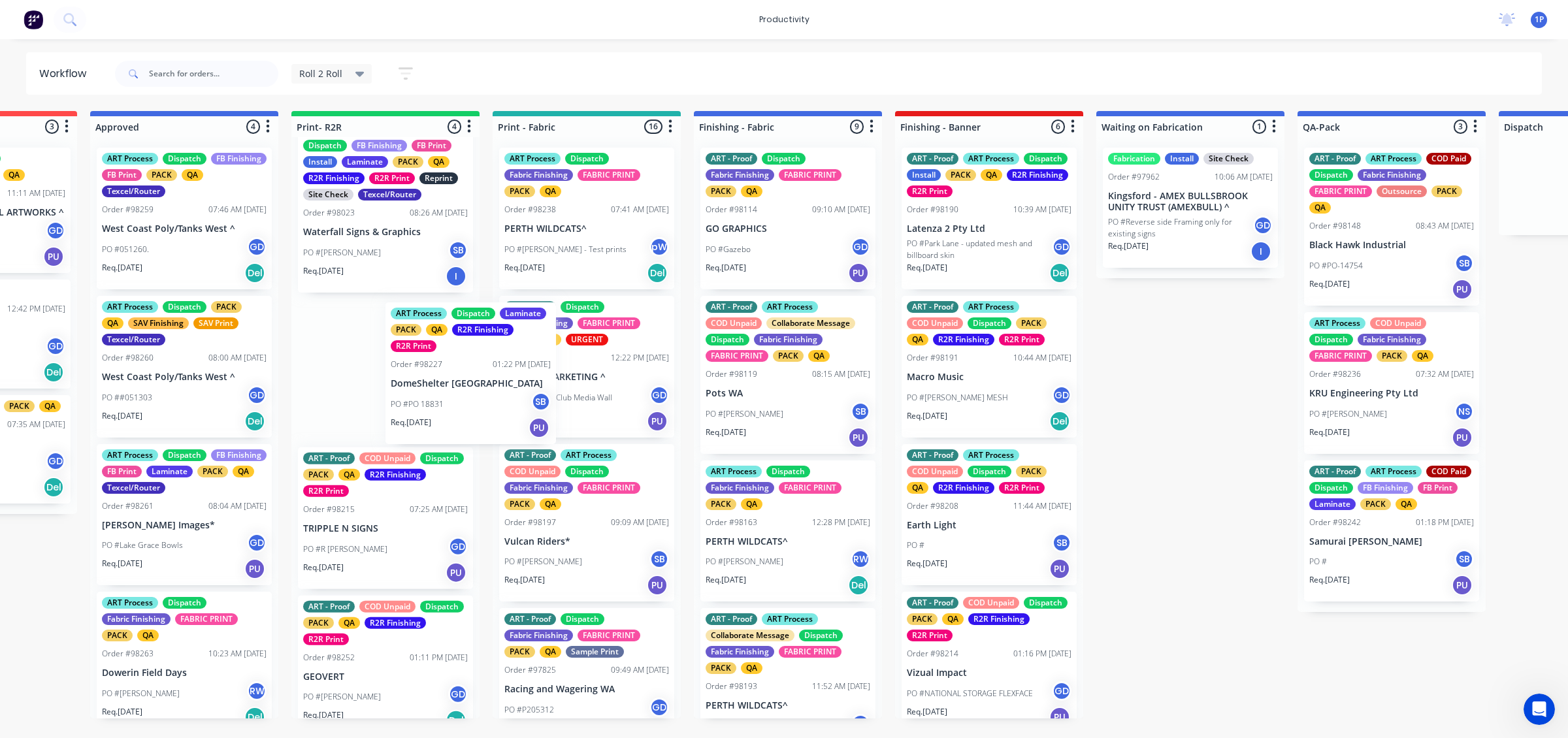
drag, startPoint x: 592, startPoint y: 392, endPoint x: 456, endPoint y: 404, distance: 136.5
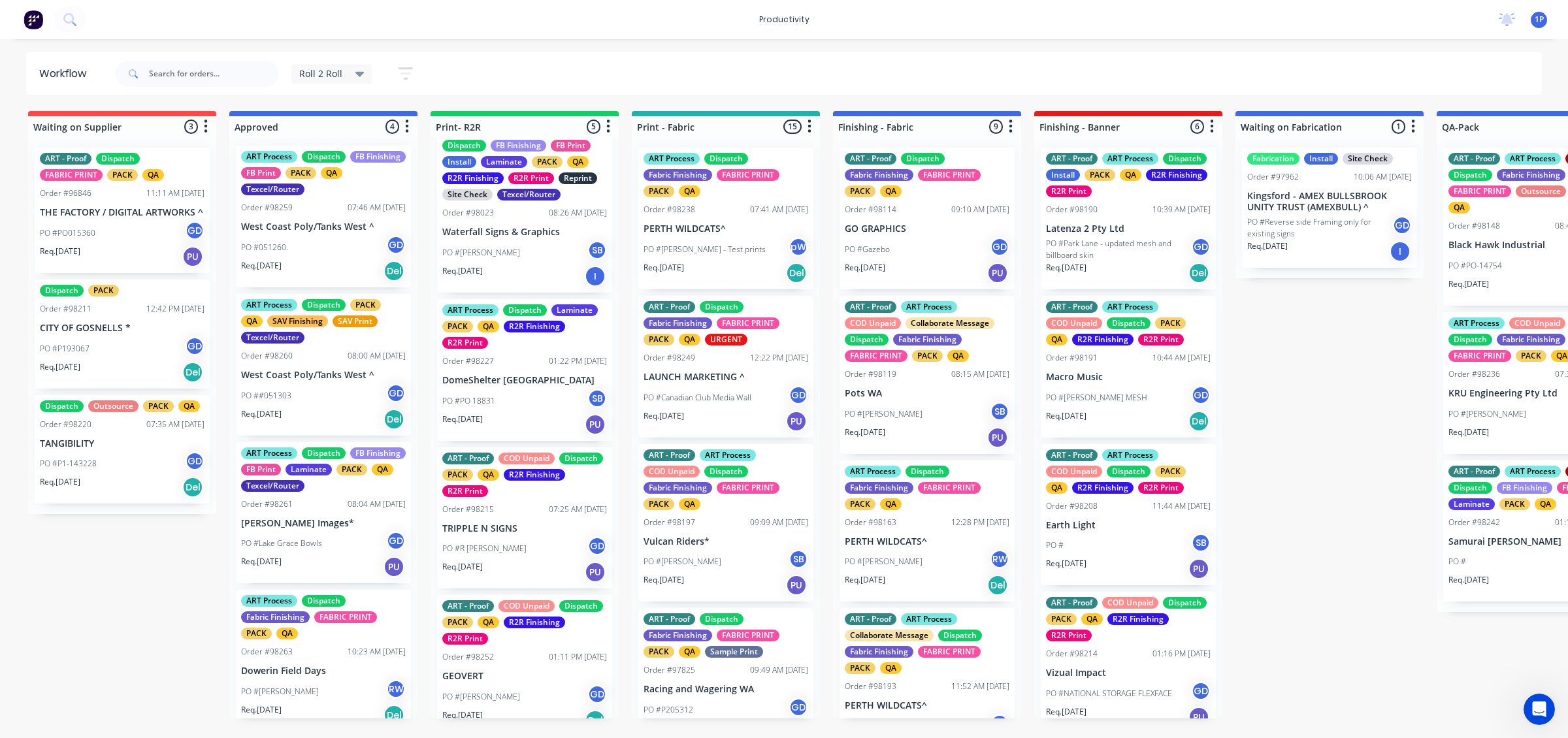
scroll to position [0, 0]
